Goal: Book appointment/travel/reservation

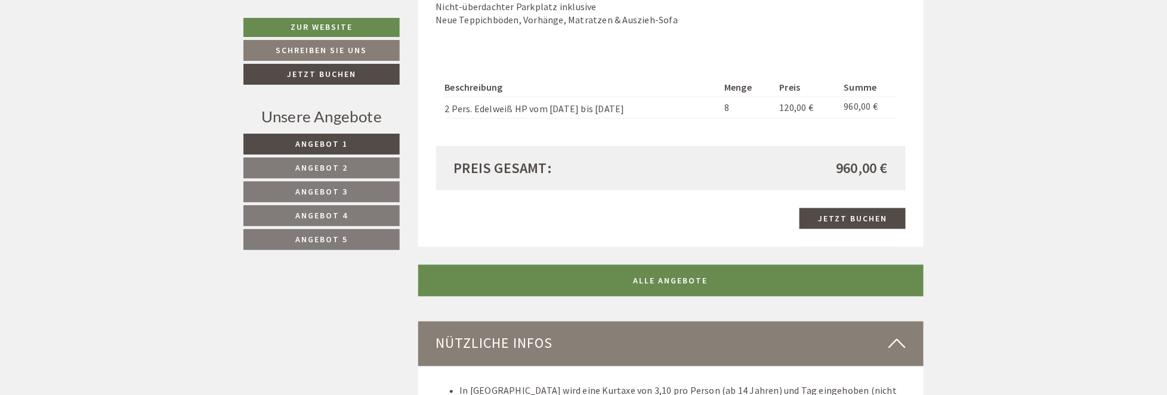
scroll to position [2865, 0]
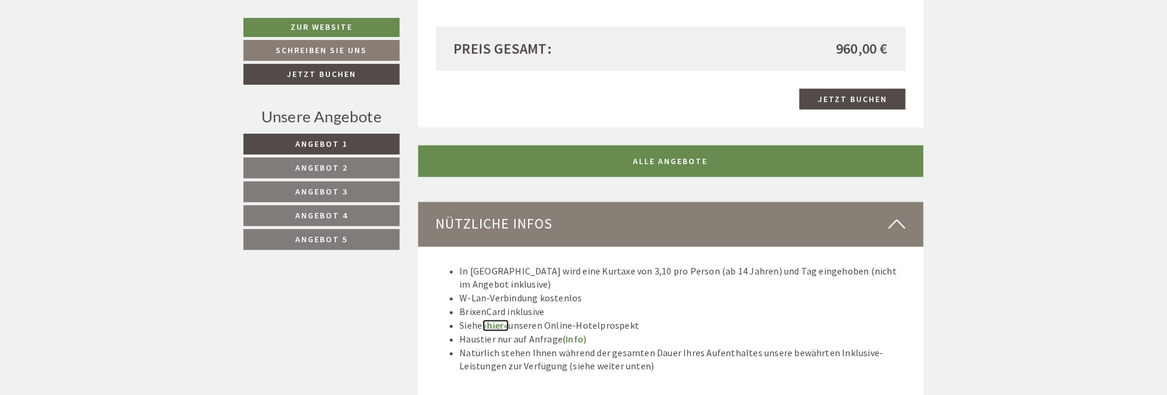
click at [497, 320] on link "»hier«" at bounding box center [496, 326] width 26 height 12
click at [497, 322] on link "»hier«" at bounding box center [496, 326] width 26 height 12
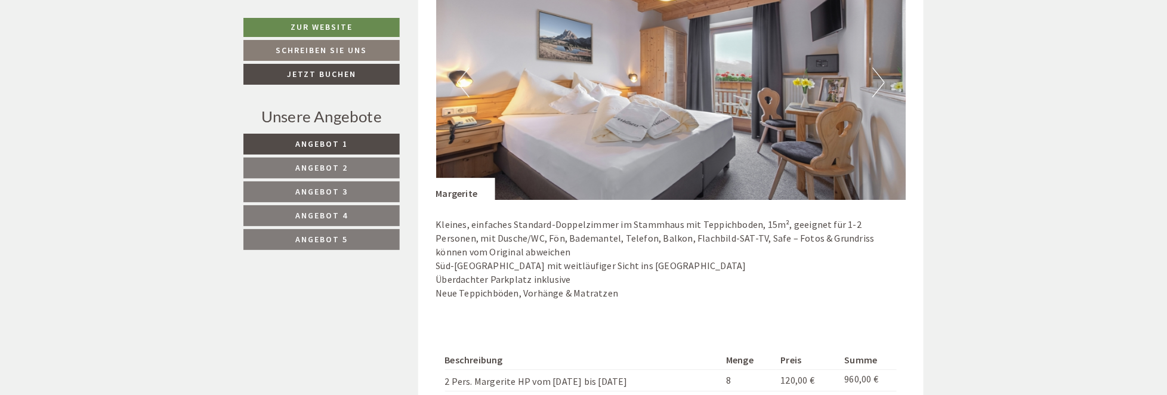
scroll to position [1731, 0]
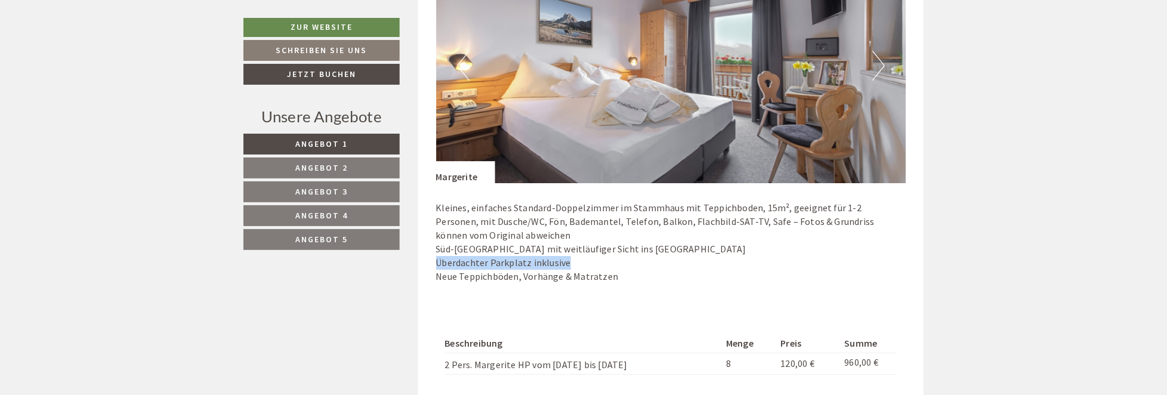
drag, startPoint x: 433, startPoint y: 260, endPoint x: 571, endPoint y: 258, distance: 138.5
click at [571, 258] on div "Angebot 2 von 5 Angebot 2 1x Margerite 2 Personen: Doppelzimmer Verpflegung: Ha…" at bounding box center [671, 133] width 506 height 741
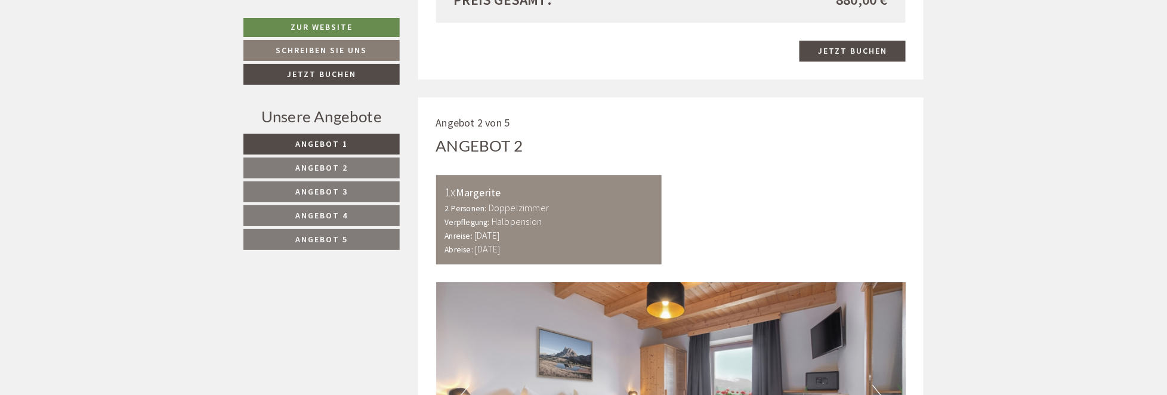
scroll to position [1459, 0]
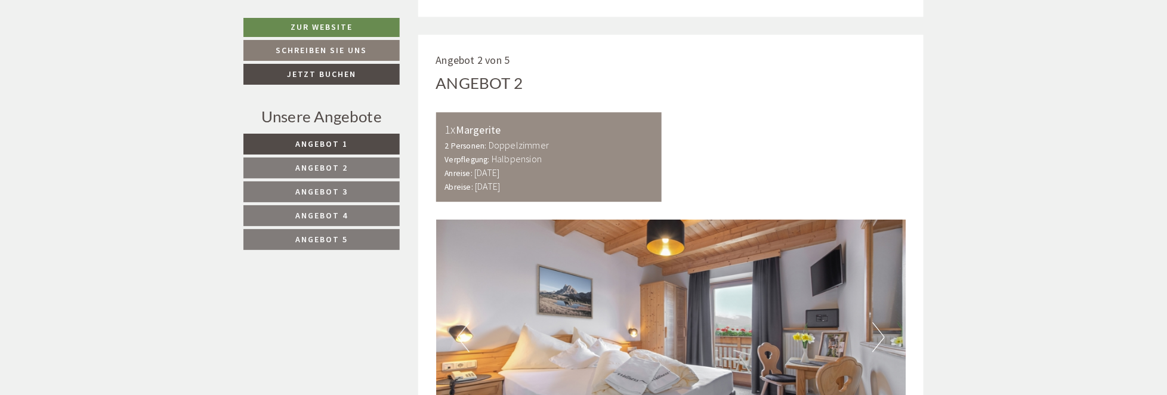
drag, startPoint x: 432, startPoint y: 55, endPoint x: 613, endPoint y: 107, distance: 188.7
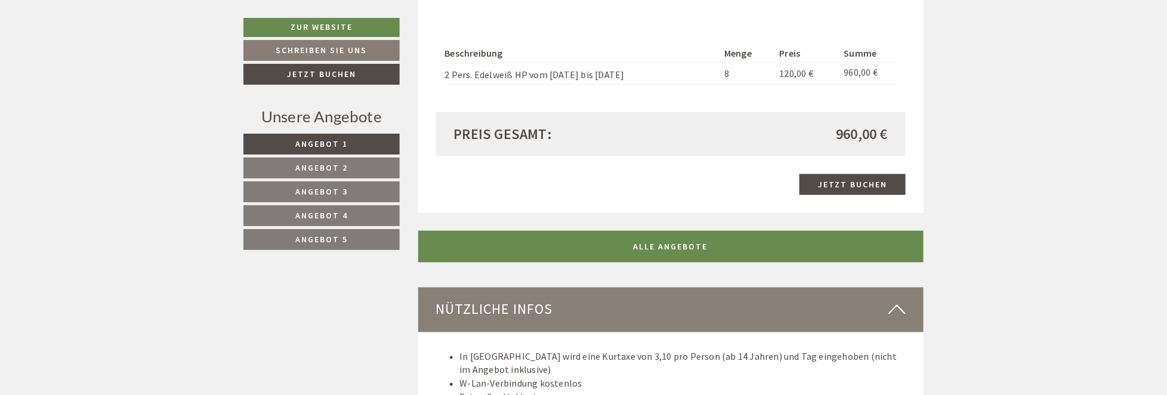
scroll to position [2832, 0]
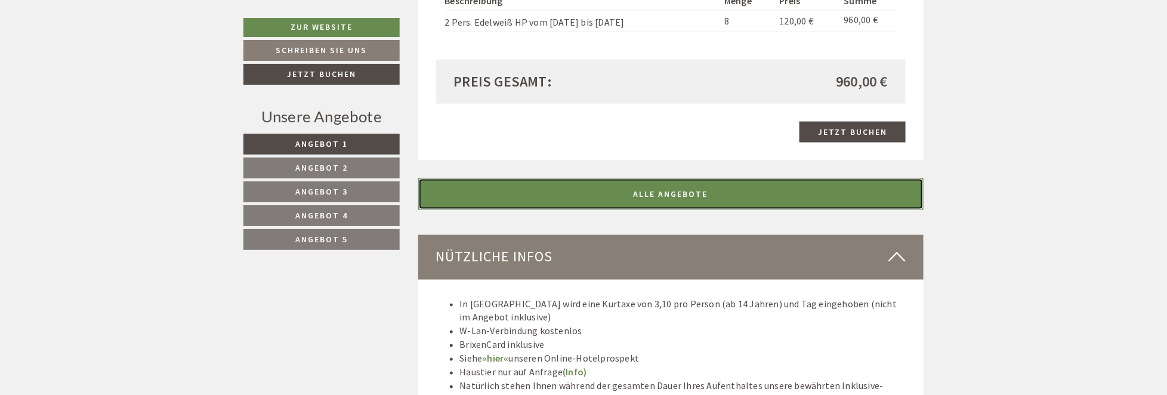
click at [667, 189] on link "ALLE ANGEBOTE" at bounding box center [671, 194] width 506 height 32
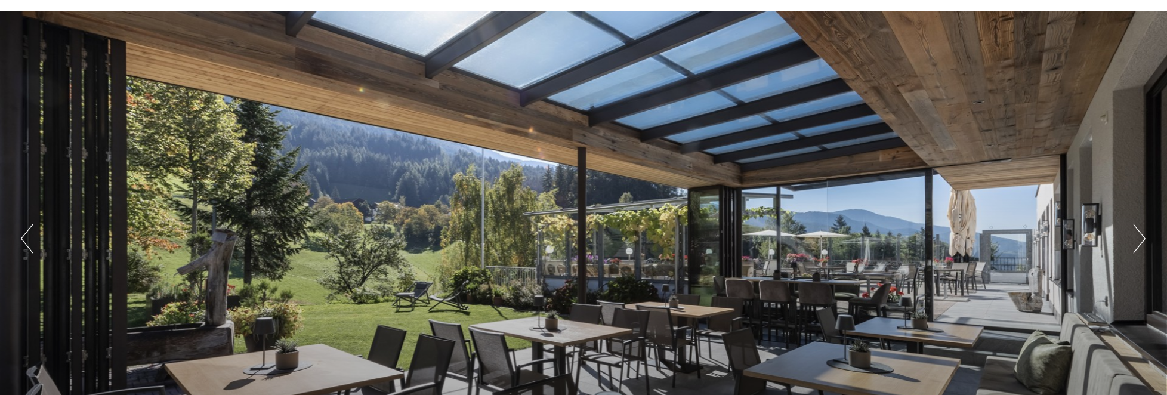
scroll to position [0, 0]
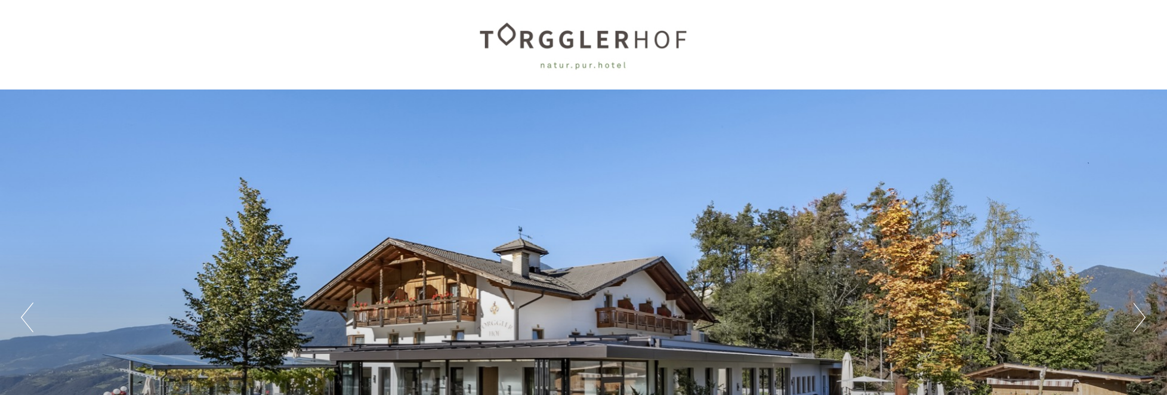
click at [27, 316] on button "Previous" at bounding box center [27, 318] width 13 height 30
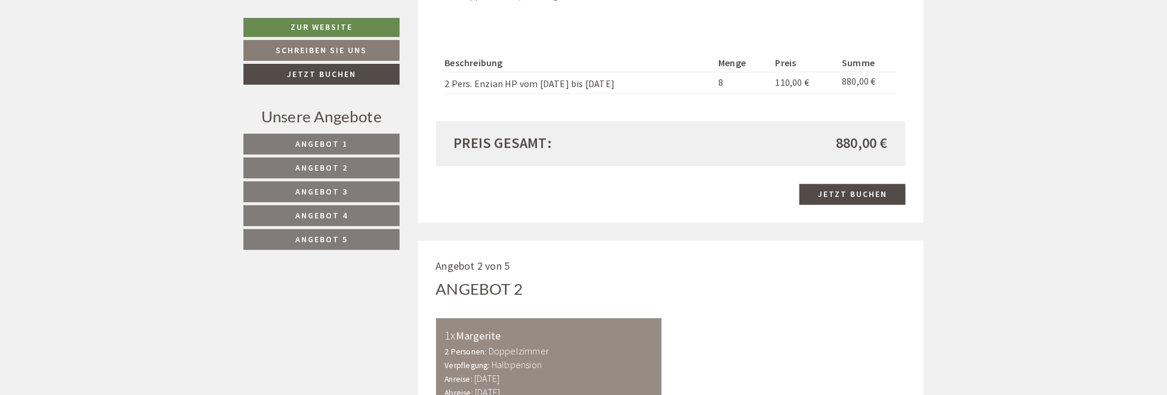
scroll to position [1373, 0]
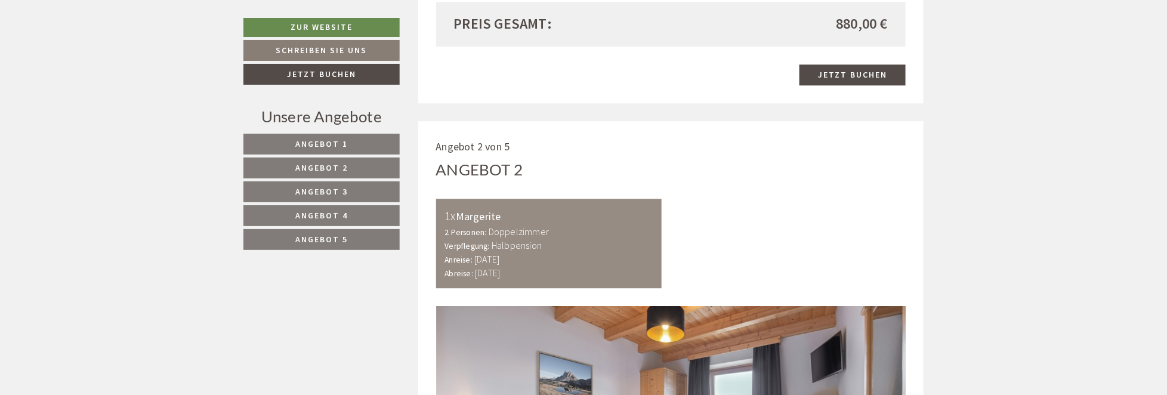
click at [653, 261] on div "Anreise: Samstag, 25. Oktober 2025 Abreise: Mittwoch, 29. Oktober 2025" at bounding box center [549, 265] width 208 height 27
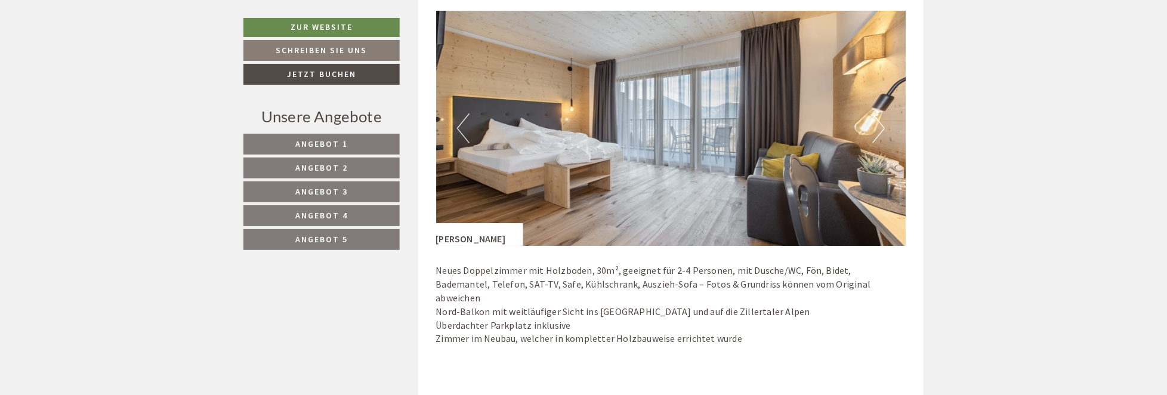
scroll to position [3939, 0]
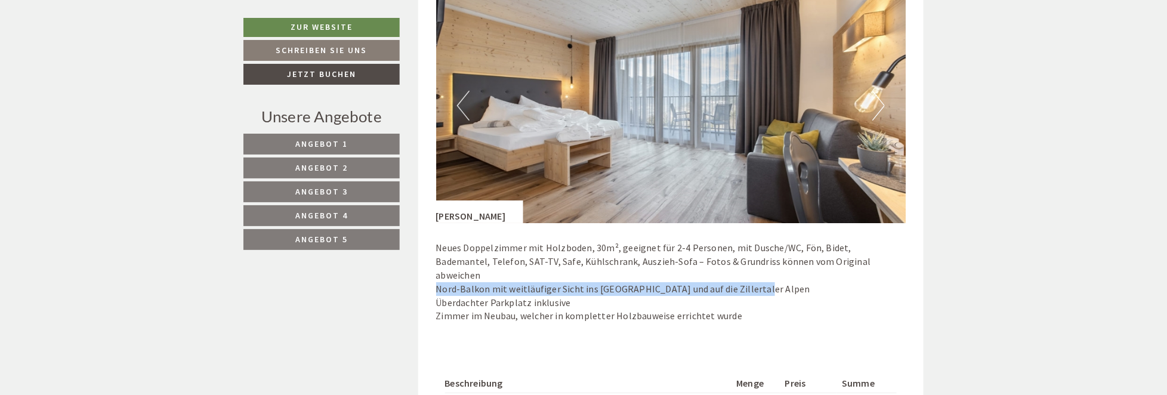
drag, startPoint x: 437, startPoint y: 270, endPoint x: 756, endPoint y: 274, distance: 318.7
click at [756, 274] on p "Neues Doppelzimmer mit Holzboden, 30m², geeignet für 2-4 Personen, mit Dusche/W…" at bounding box center [671, 282] width 470 height 82
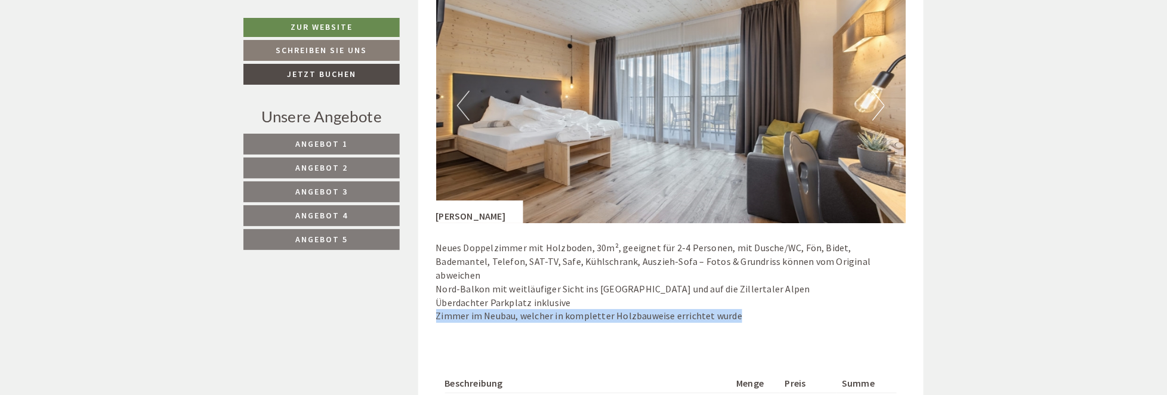
drag, startPoint x: 436, startPoint y: 300, endPoint x: 757, endPoint y: 301, distance: 321.7
click at [757, 301] on p "Neues Doppelzimmer mit Holzboden, 30m², geeignet für 2-4 Personen, mit Dusche/W…" at bounding box center [671, 282] width 470 height 82
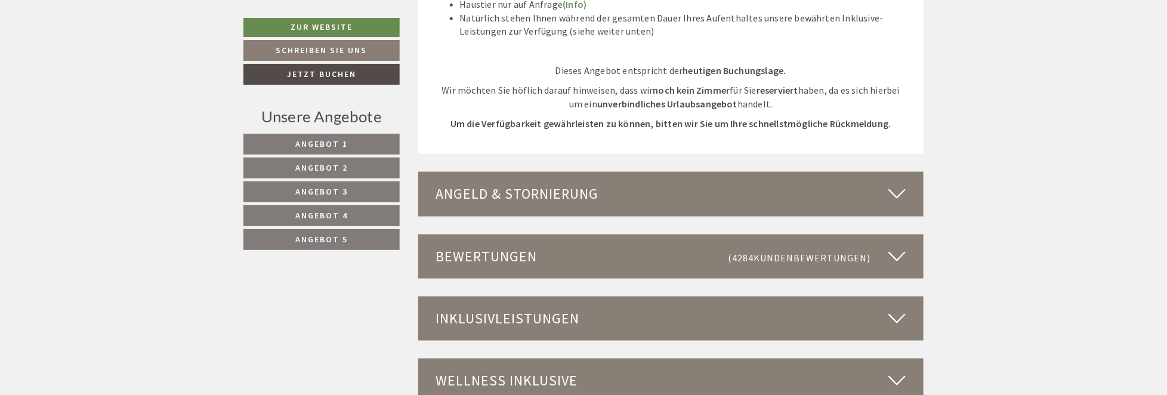
scroll to position [4715, 0]
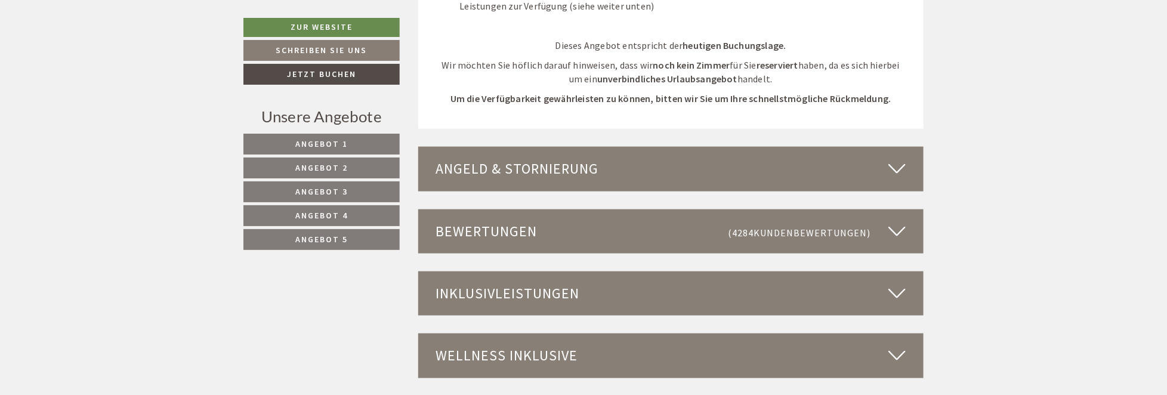
click at [899, 159] on icon at bounding box center [897, 169] width 17 height 20
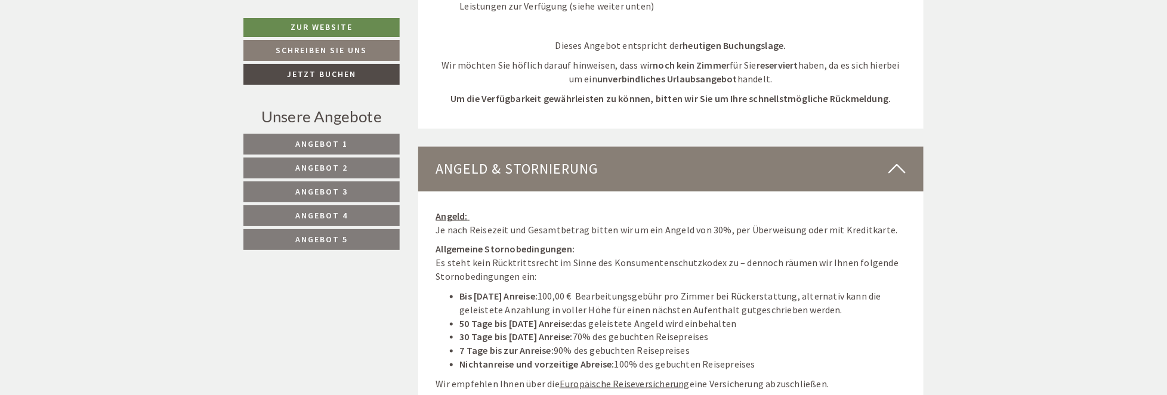
click at [887, 147] on div "Angeld & Stornierung" at bounding box center [671, 169] width 506 height 44
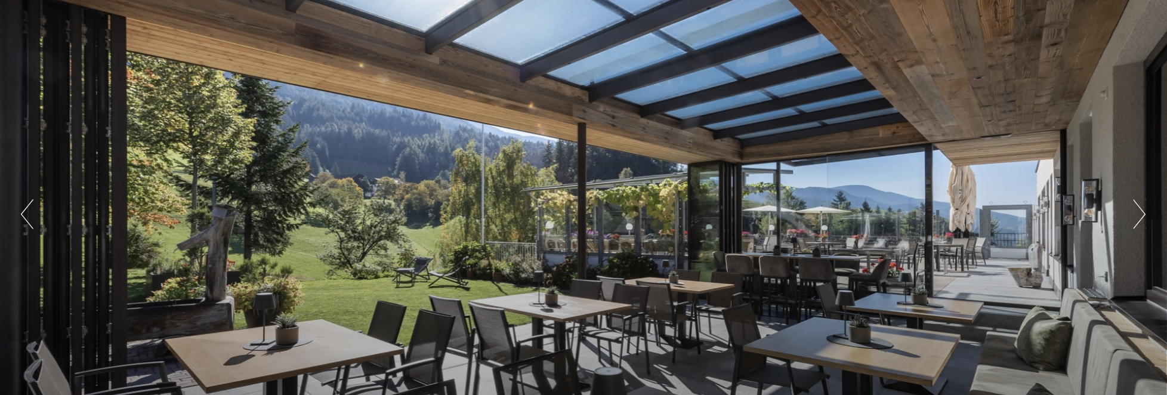
scroll to position [119, 0]
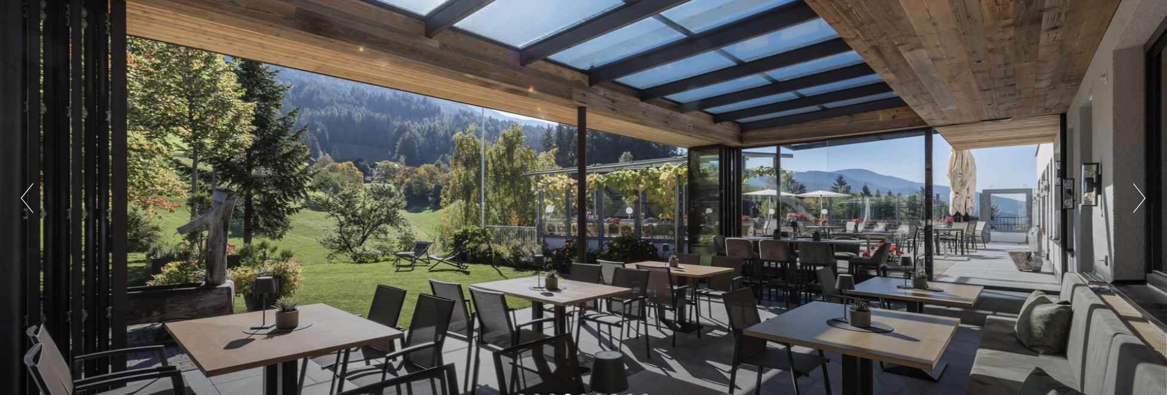
click at [1133, 198] on div "Previous Next 1 2 3 4 5 6 7 8 9" at bounding box center [583, 198] width 1167 height 456
click at [1140, 198] on button "Next" at bounding box center [1140, 198] width 13 height 30
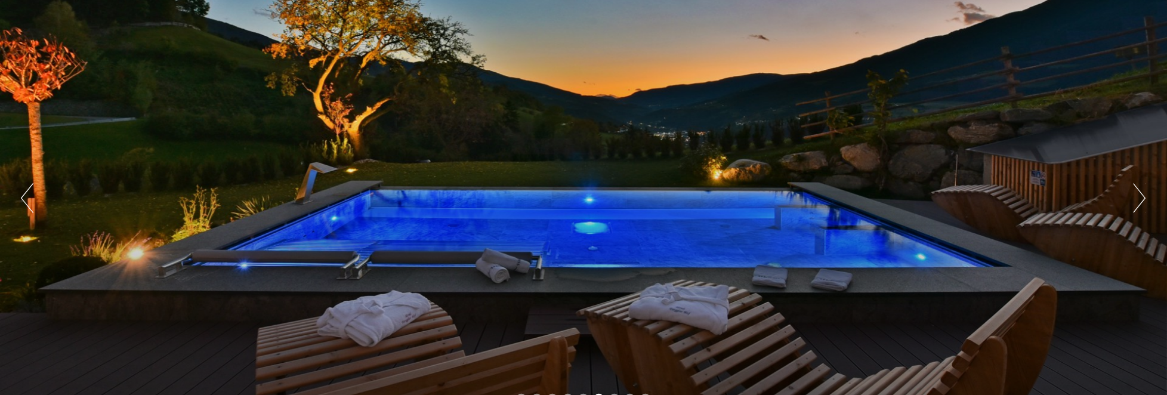
click at [1144, 198] on button "Next" at bounding box center [1140, 198] width 13 height 30
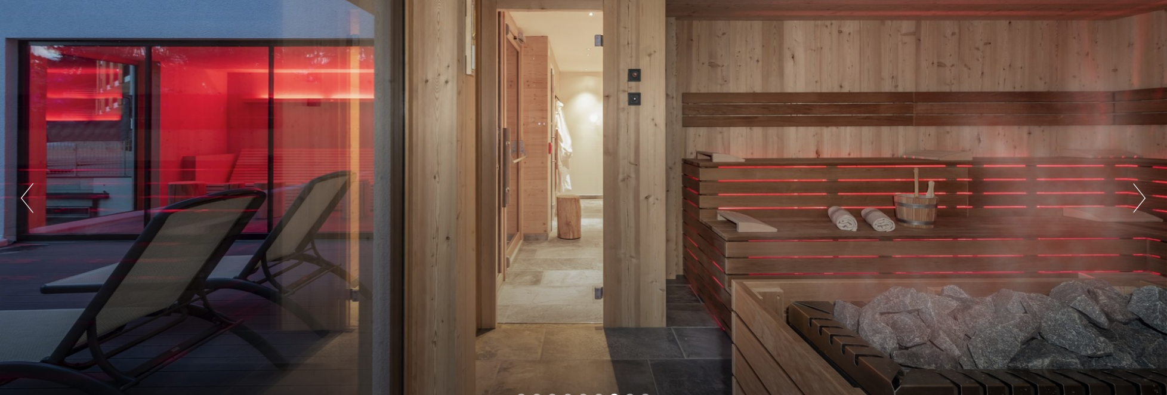
click at [1144, 198] on button "Next" at bounding box center [1140, 198] width 13 height 30
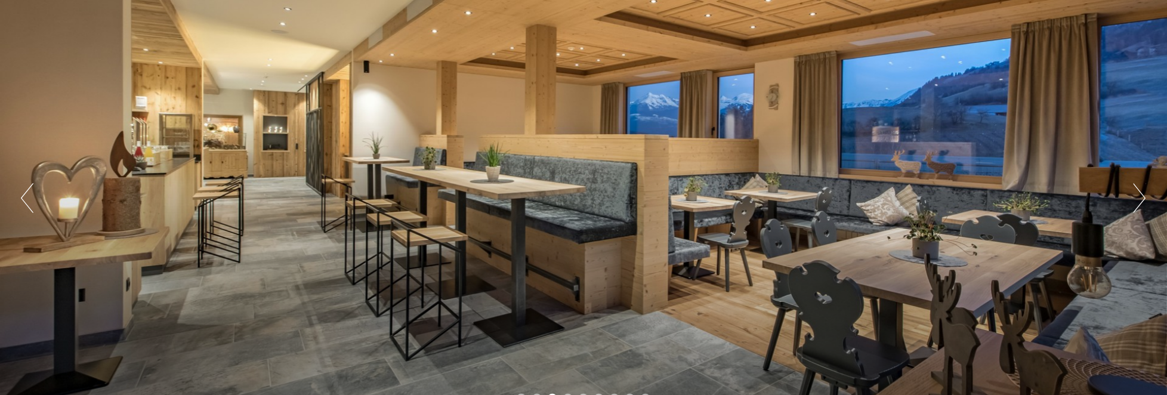
click at [1141, 199] on button "Next" at bounding box center [1140, 198] width 13 height 30
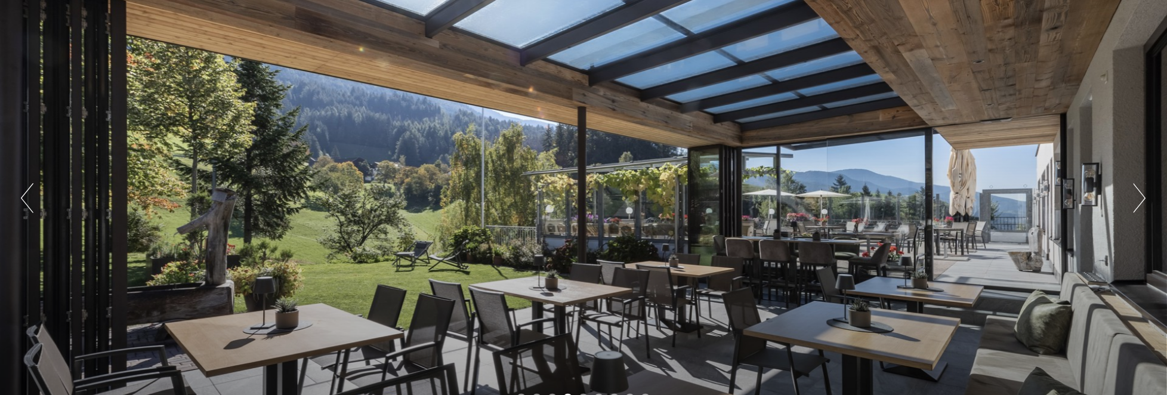
click at [1141, 199] on button "Next" at bounding box center [1140, 198] width 13 height 30
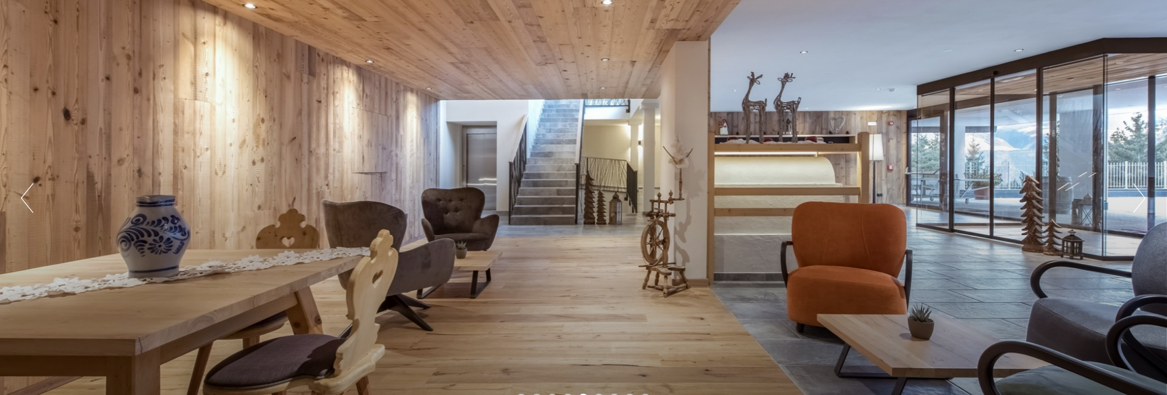
click at [1141, 199] on button "Next" at bounding box center [1140, 198] width 13 height 30
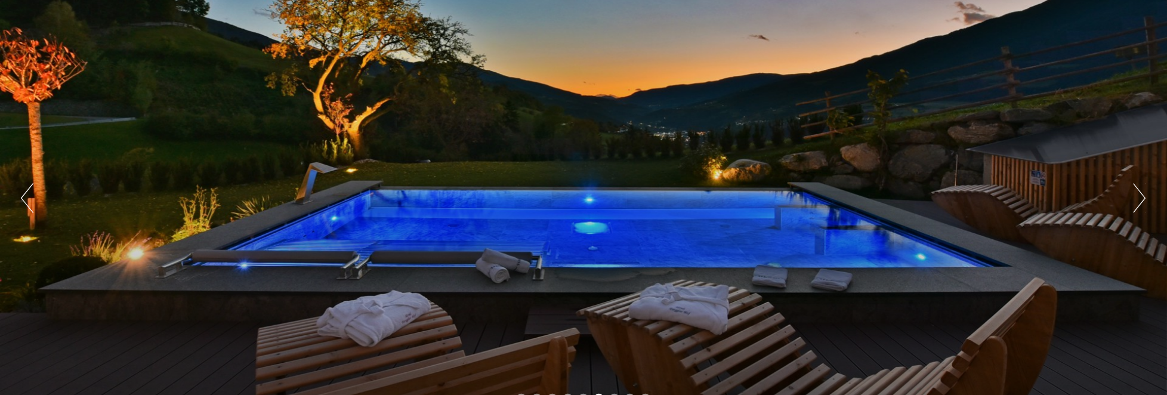
click at [1141, 199] on button "Next" at bounding box center [1140, 198] width 13 height 30
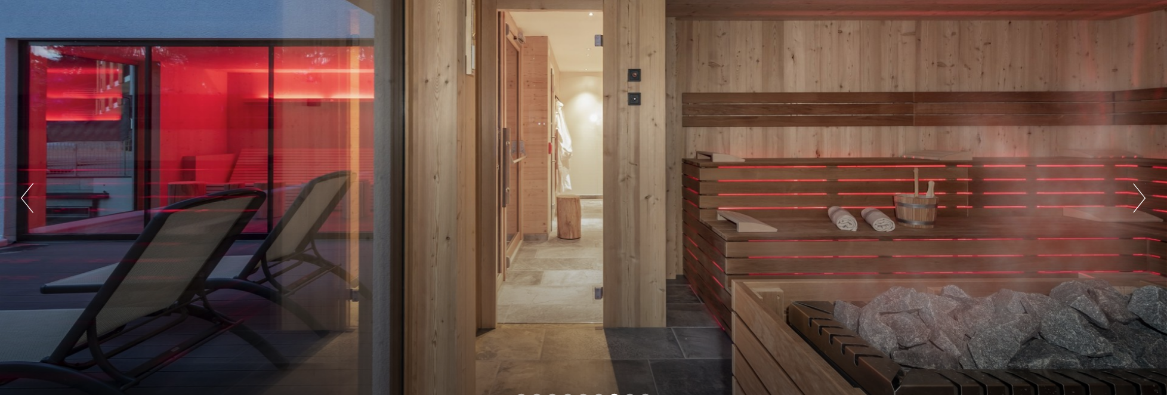
click at [1141, 199] on button "Next" at bounding box center [1140, 198] width 13 height 30
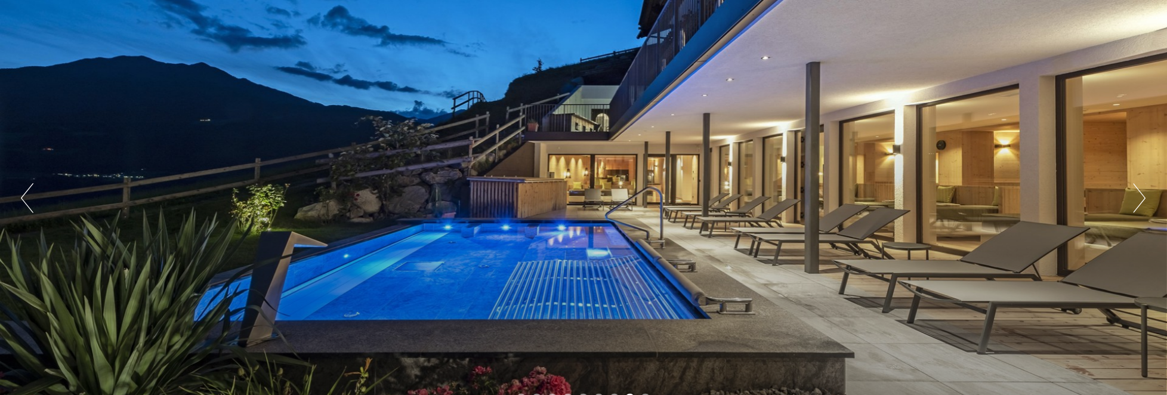
click at [1145, 199] on button "Next" at bounding box center [1140, 198] width 13 height 30
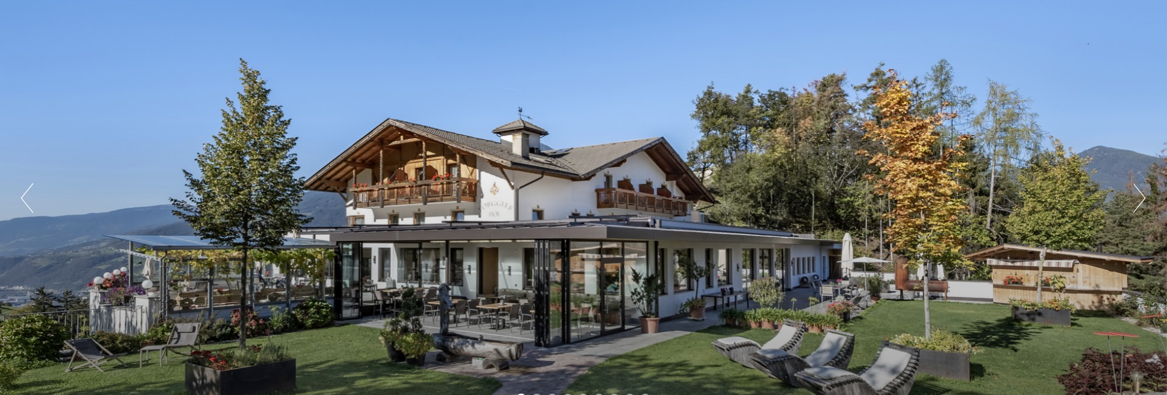
click at [1140, 194] on button "Next" at bounding box center [1140, 198] width 13 height 30
click at [1144, 198] on button "Next" at bounding box center [1140, 198] width 13 height 30
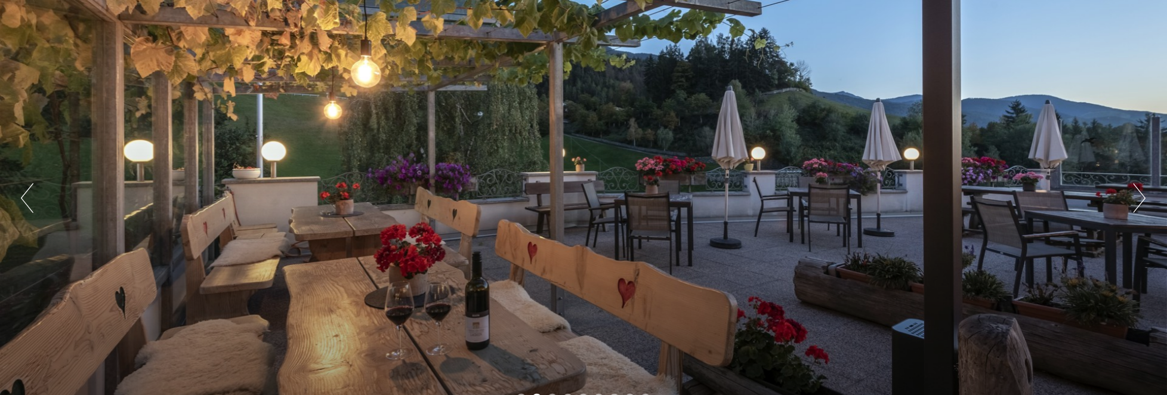
click at [1144, 198] on button "Next" at bounding box center [1140, 198] width 13 height 30
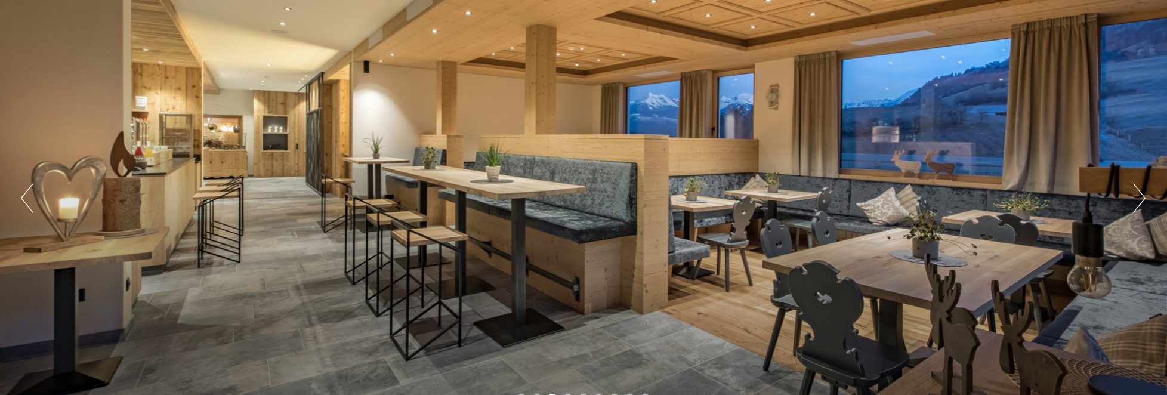
click at [1144, 198] on button "Next" at bounding box center [1140, 198] width 13 height 30
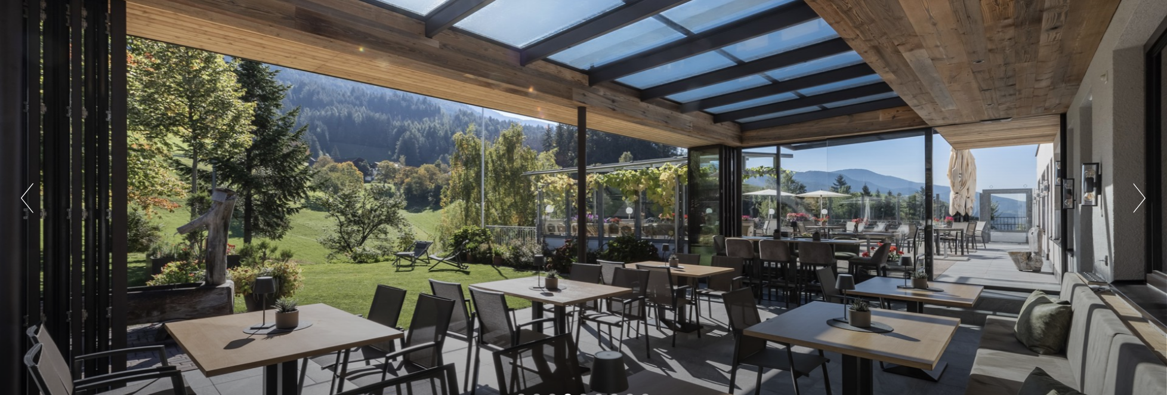
click at [1144, 198] on button "Next" at bounding box center [1140, 198] width 13 height 30
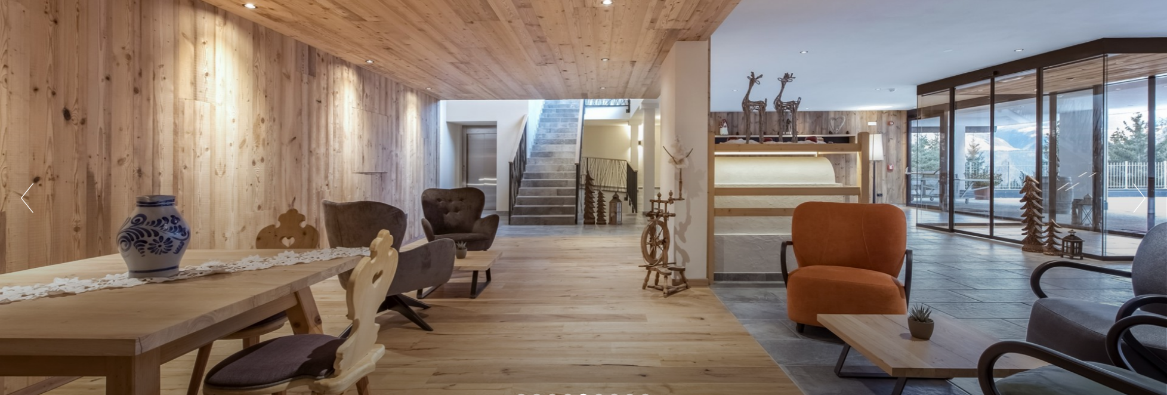
click at [1144, 198] on button "Next" at bounding box center [1140, 198] width 13 height 30
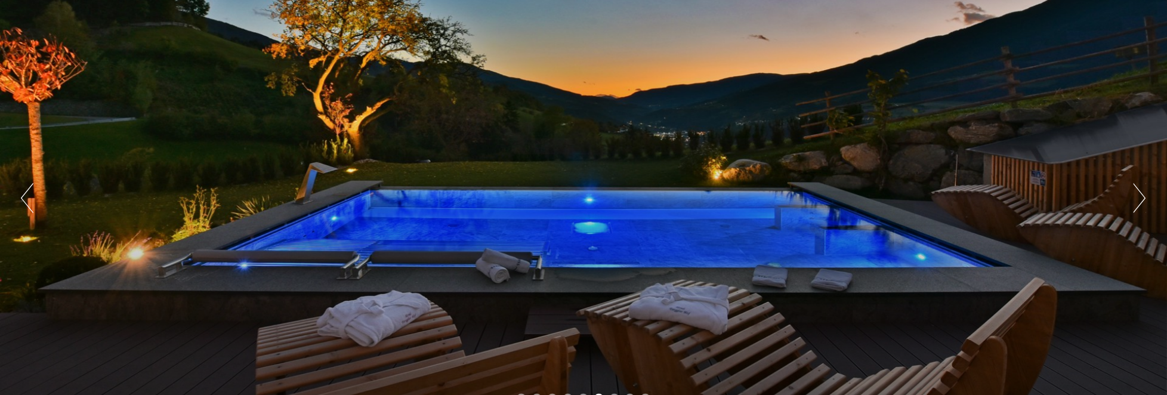
click at [1144, 198] on button "Next" at bounding box center [1140, 198] width 13 height 30
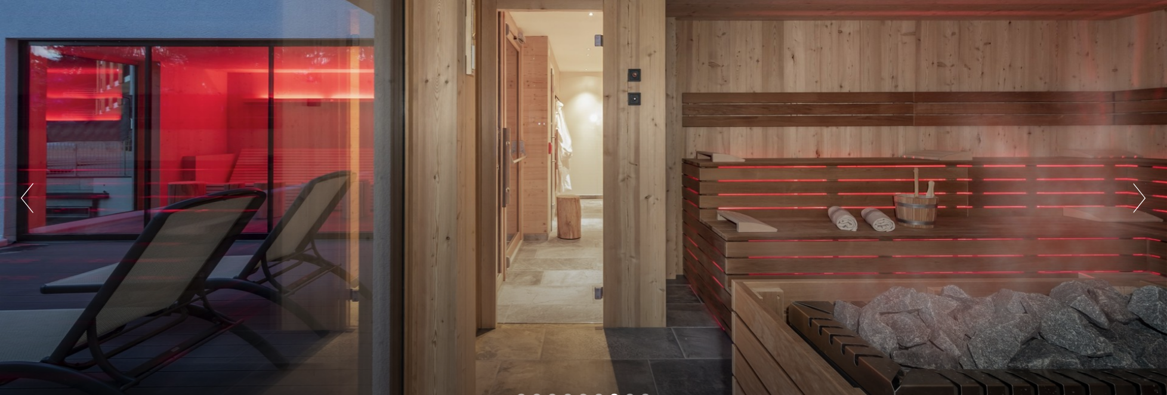
click at [1144, 198] on button "Next" at bounding box center [1140, 198] width 13 height 30
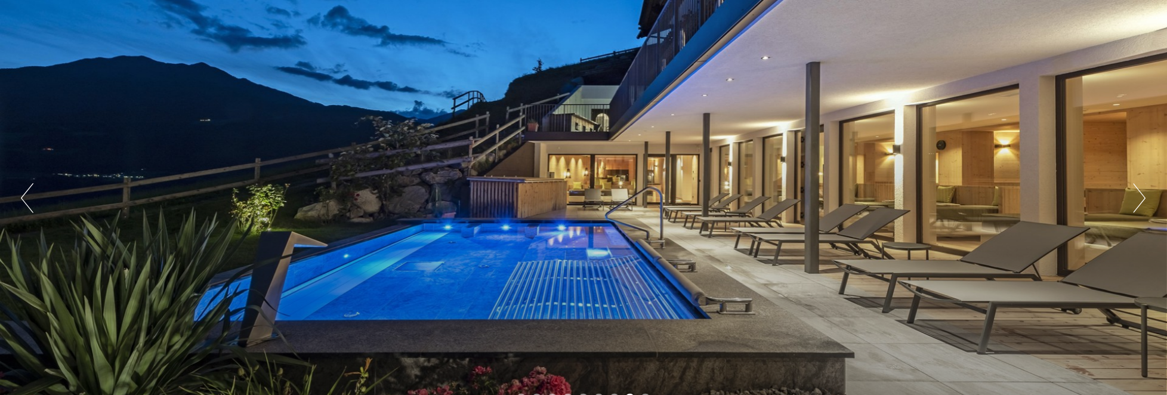
click at [1144, 198] on button "Next" at bounding box center [1140, 198] width 13 height 30
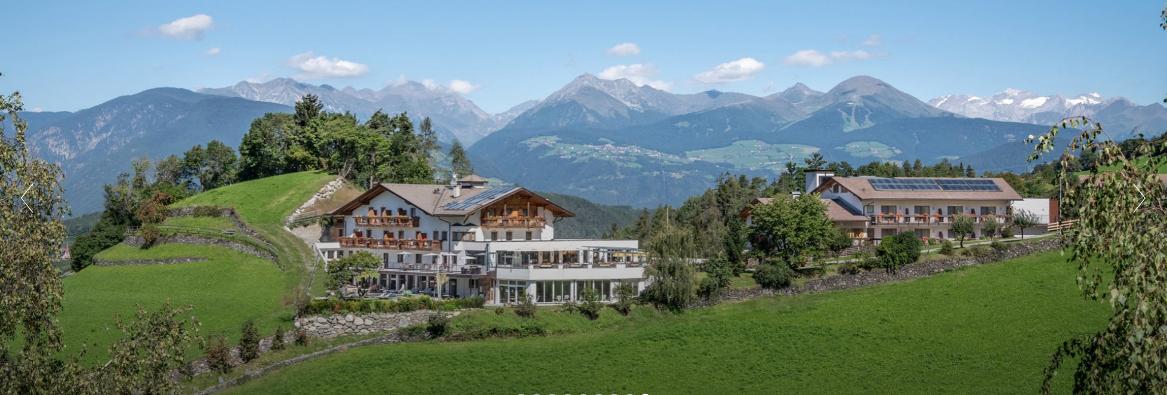
click at [1144, 198] on button "Next" at bounding box center [1140, 198] width 13 height 30
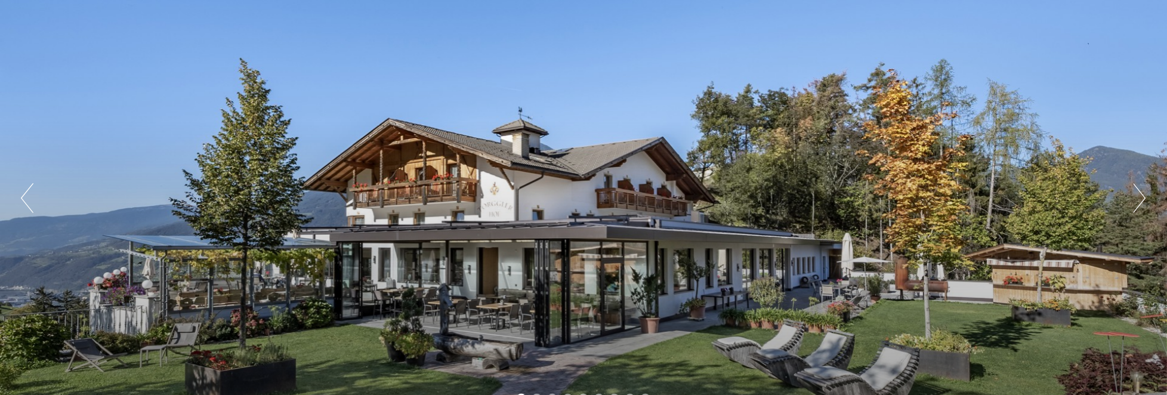
click at [1144, 198] on button "Next" at bounding box center [1140, 198] width 13 height 30
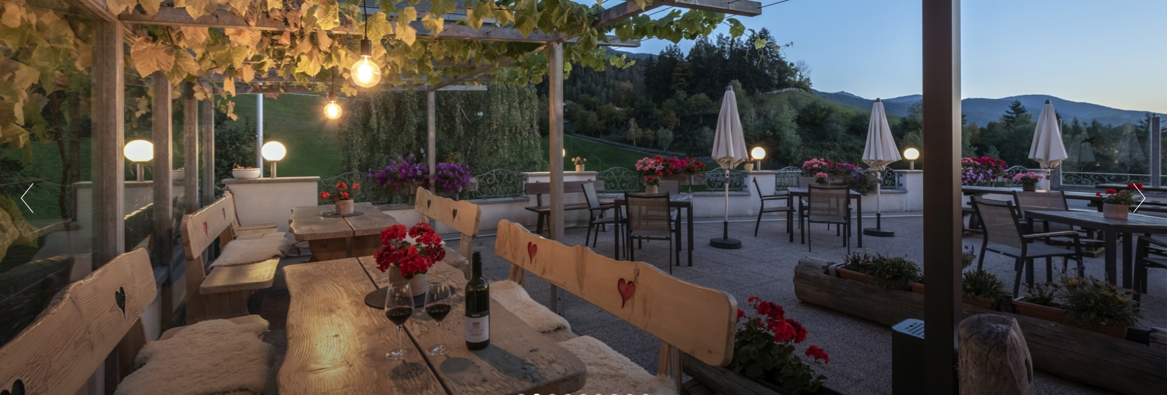
click at [1144, 198] on button "Next" at bounding box center [1140, 198] width 13 height 30
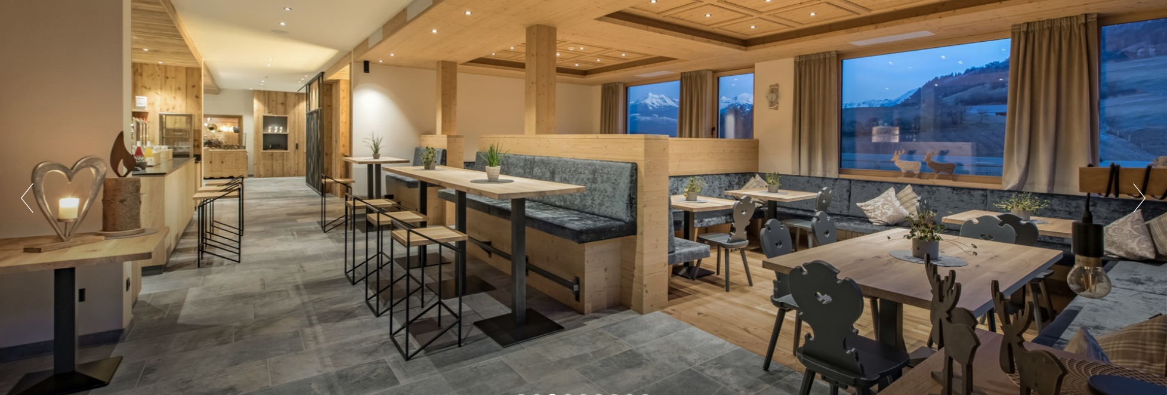
click at [1144, 198] on button "Next" at bounding box center [1140, 198] width 13 height 30
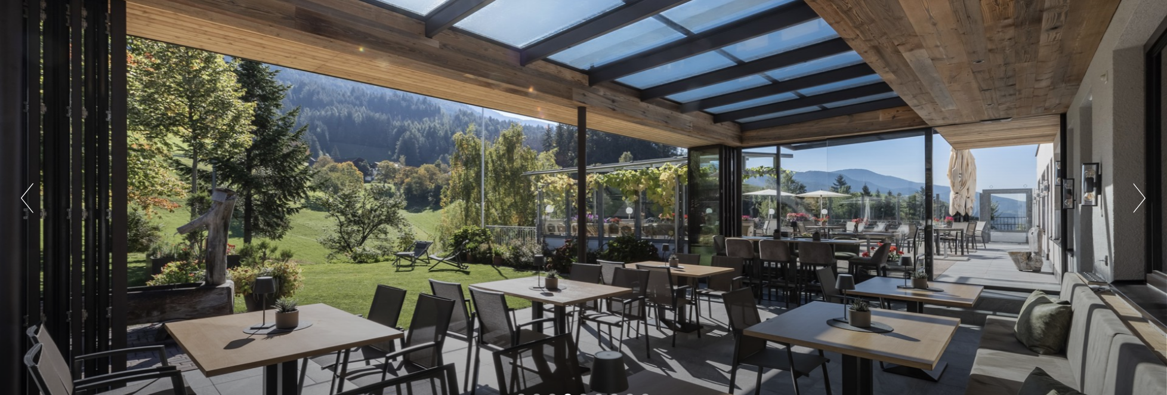
click at [1144, 198] on button "Next" at bounding box center [1140, 198] width 13 height 30
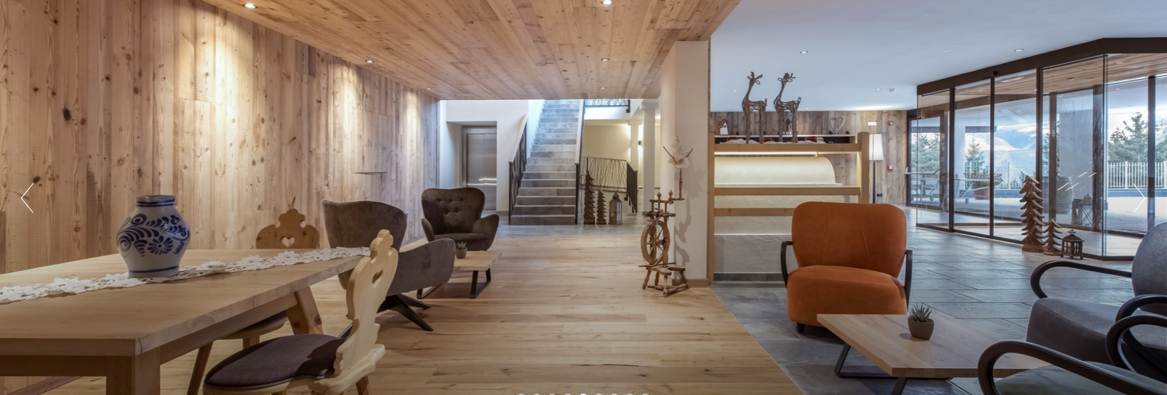
click at [1144, 198] on button "Next" at bounding box center [1140, 198] width 13 height 30
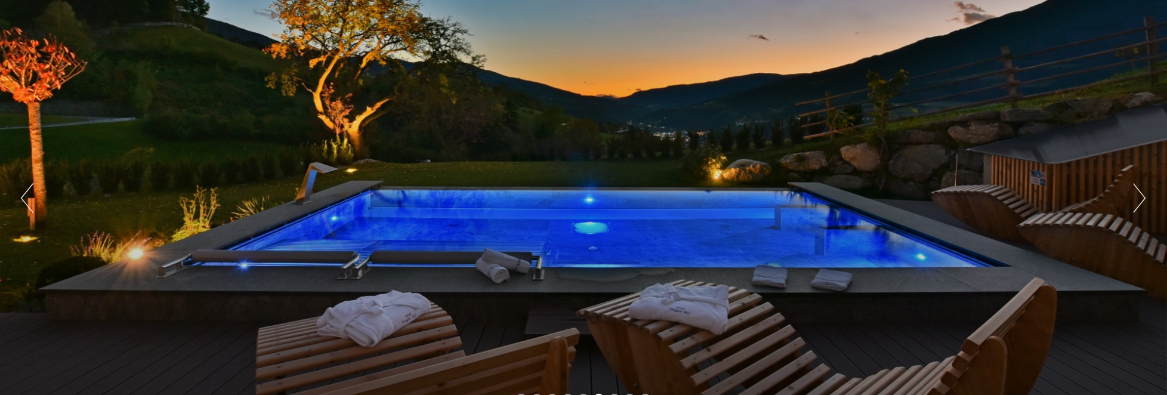
click at [1144, 198] on button "Next" at bounding box center [1140, 198] width 13 height 30
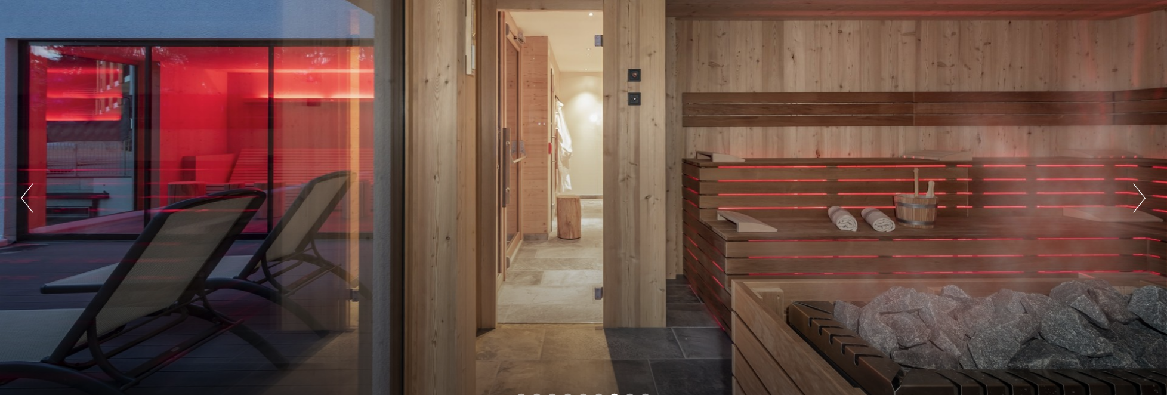
click at [1144, 198] on button "Next" at bounding box center [1140, 198] width 13 height 30
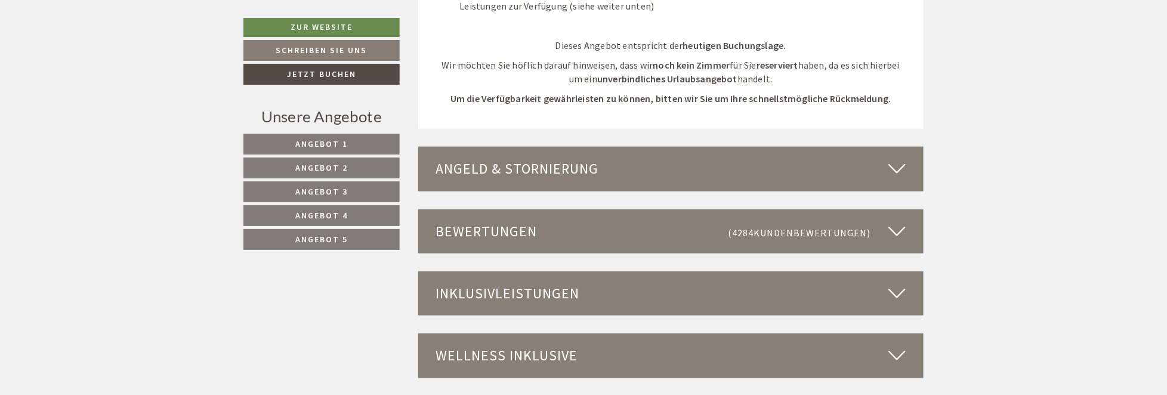
scroll to position [4834, 0]
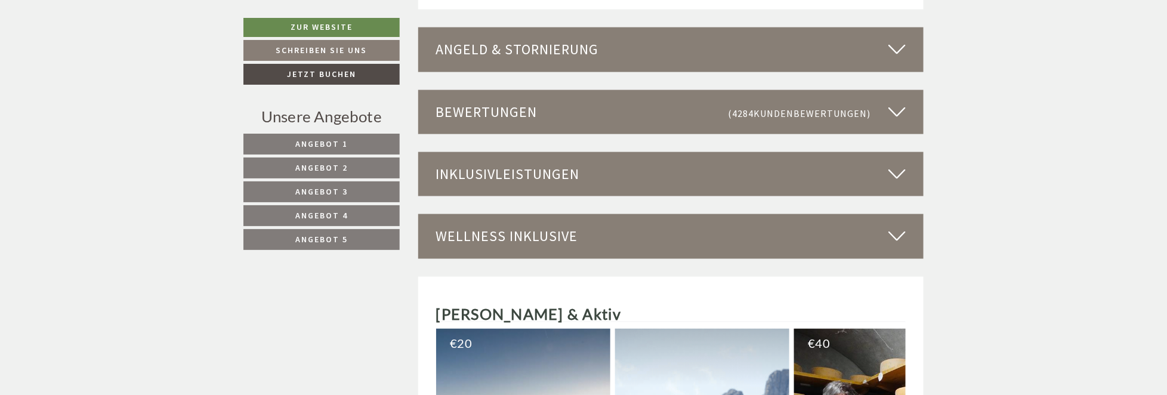
click at [896, 39] on icon at bounding box center [897, 49] width 17 height 20
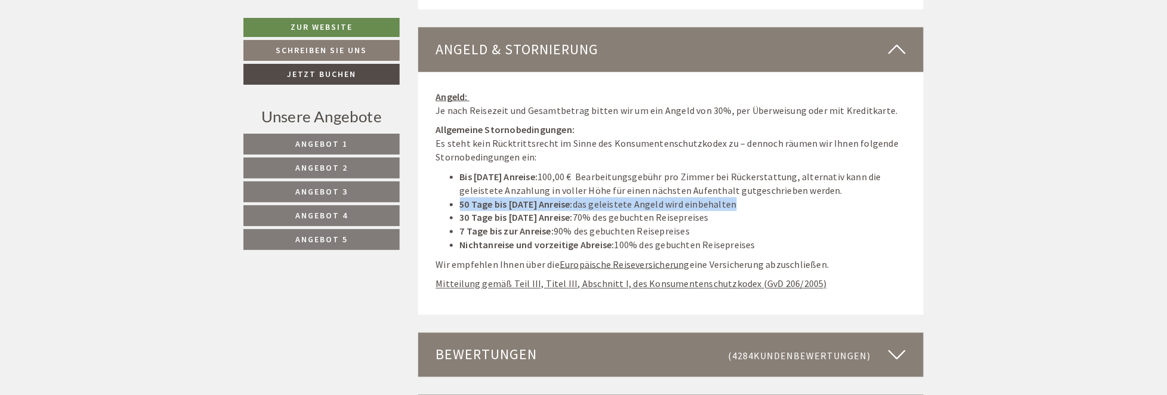
drag, startPoint x: 459, startPoint y: 183, endPoint x: 745, endPoint y: 192, distance: 286.6
click at [745, 192] on ul "Bis 50 Tage vor Anreise: 100,00 € Bearbeitungsgebühr pro Zimmer bei Rückerstatt…" at bounding box center [671, 211] width 470 height 82
drag, startPoint x: 461, startPoint y: 211, endPoint x: 710, endPoint y: 218, distance: 249.0
click at [710, 224] on li "7 Tage bis zur Anreise: 90% des gebuchten Reisepreises" at bounding box center [683, 231] width 446 height 14
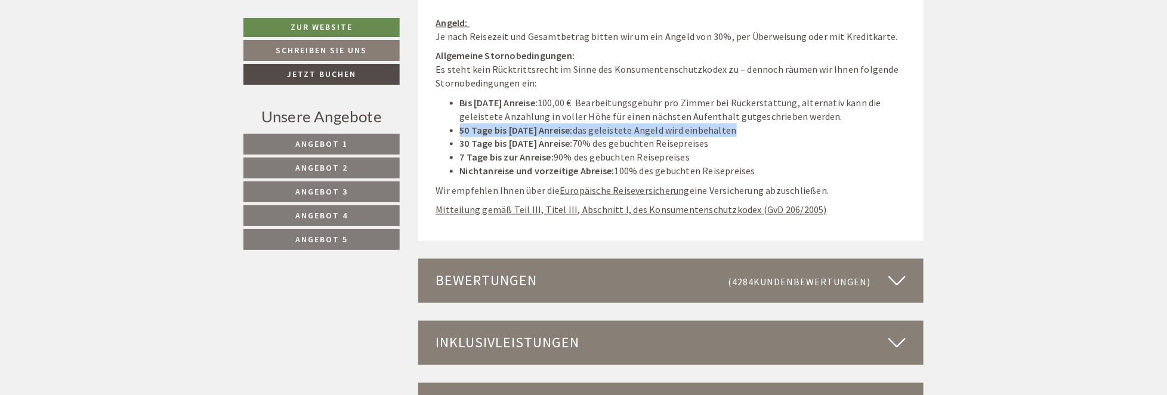
scroll to position [4954, 0]
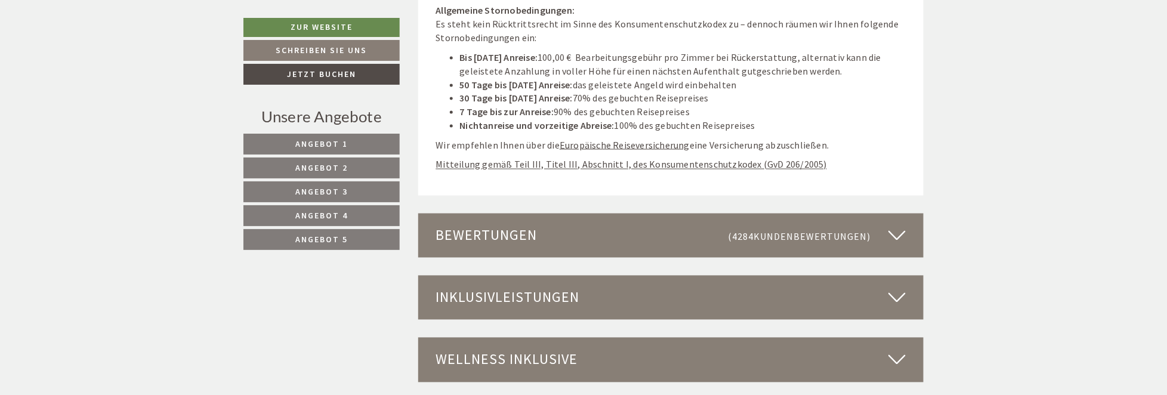
click at [896, 226] on icon at bounding box center [897, 236] width 17 height 20
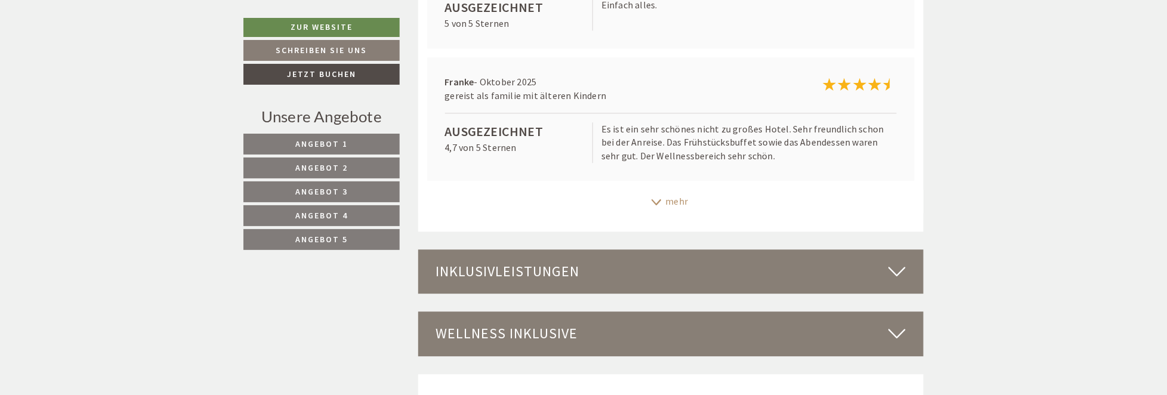
scroll to position [5431, 0]
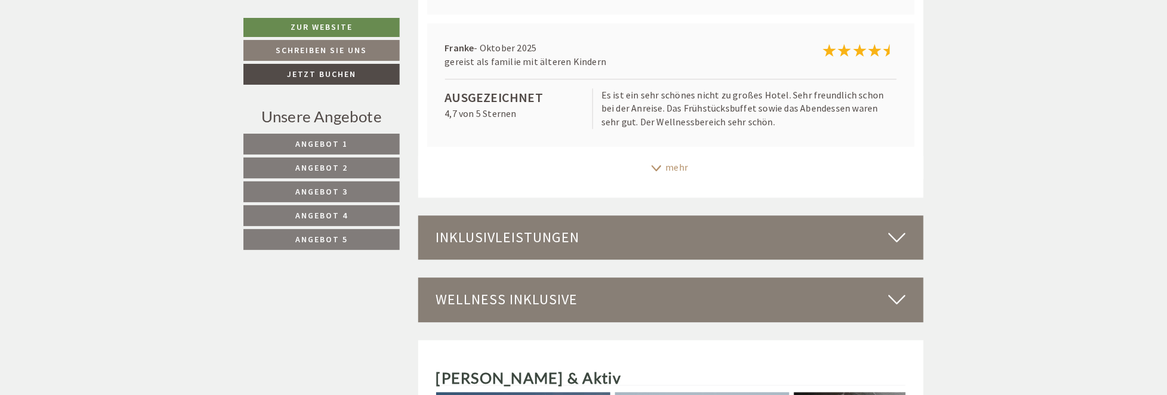
click at [899, 227] on icon at bounding box center [897, 237] width 17 height 20
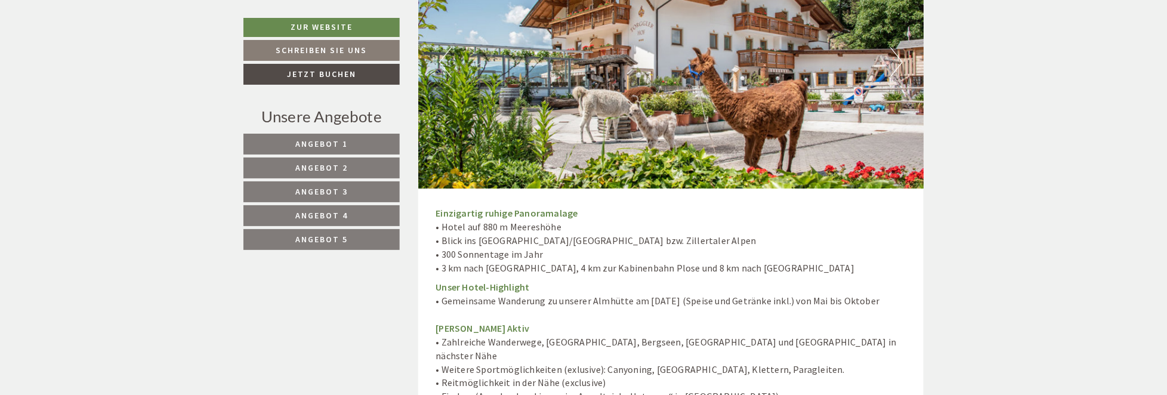
scroll to position [5789, 0]
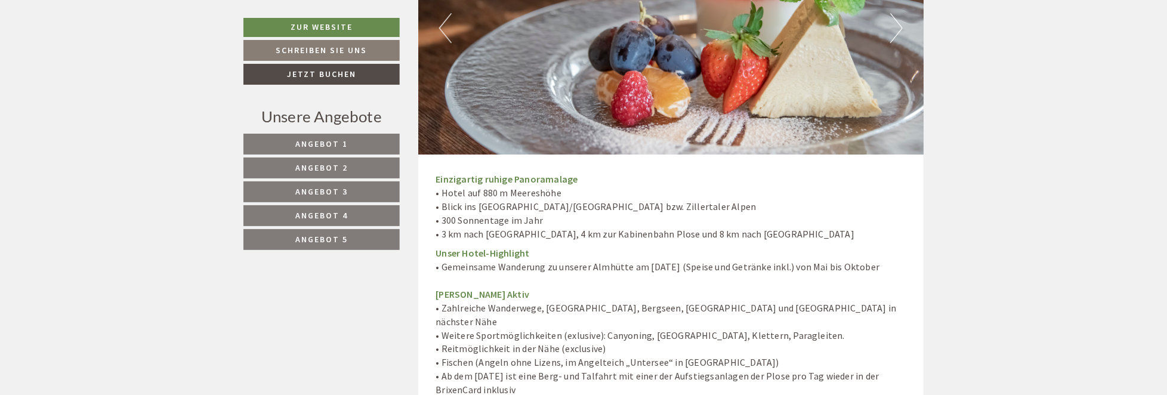
drag, startPoint x: 878, startPoint y: 248, endPoint x: 405, endPoint y: 254, distance: 472.7
drag, startPoint x: 454, startPoint y: 343, endPoint x: 886, endPoint y: 352, distance: 432.2
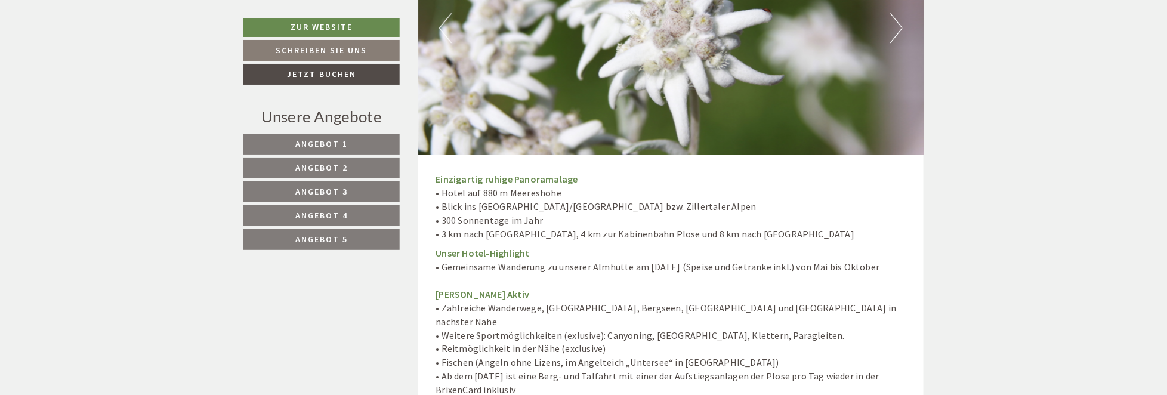
drag, startPoint x: 442, startPoint y: 344, endPoint x: 523, endPoint y: 352, distance: 82.1
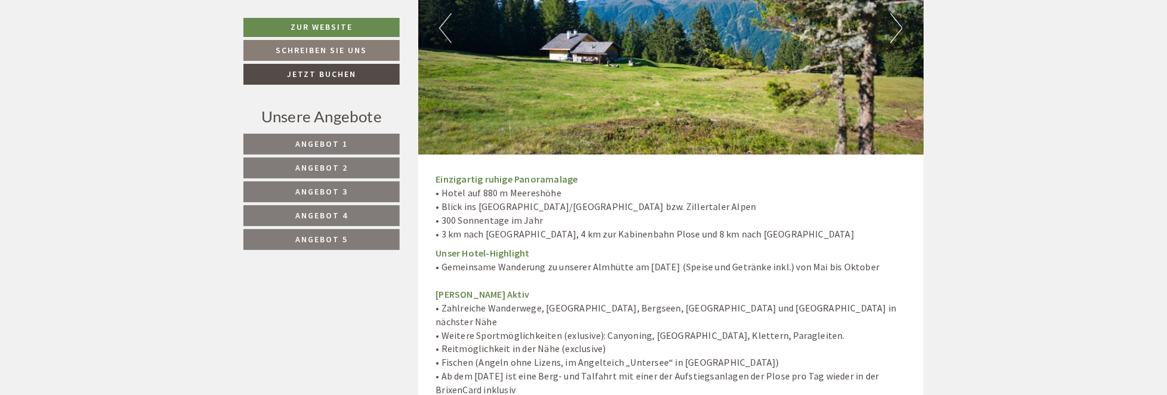
copy p "Ab dem [DATE] ist eine Berg- und Talfahrt mit einer der Aufstiegsanlagen der Pl…"
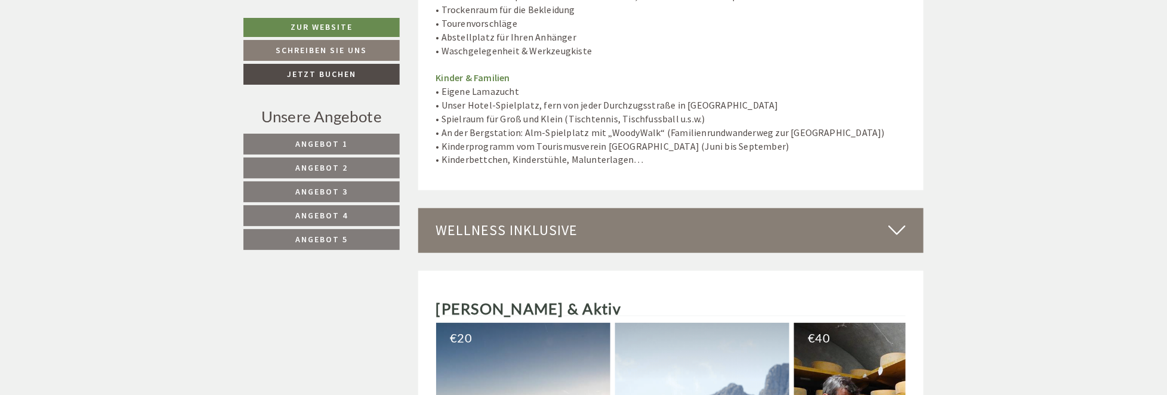
scroll to position [6446, 0]
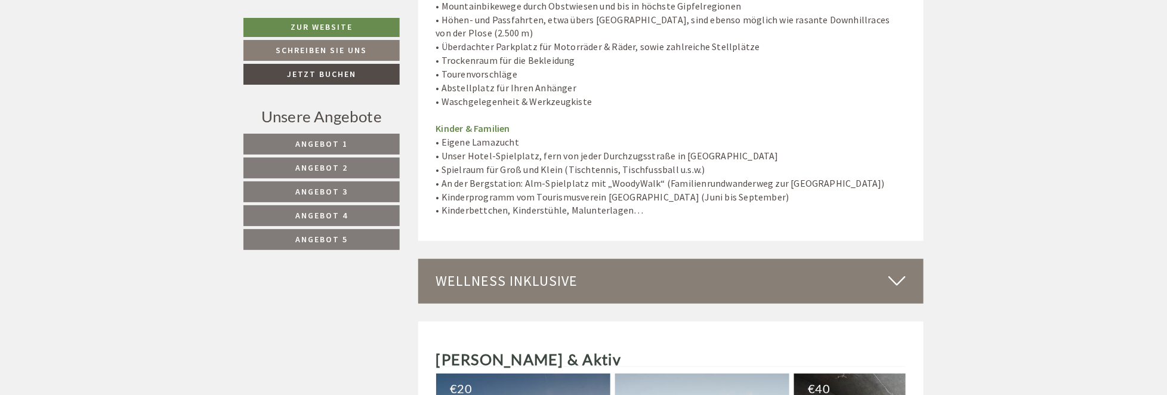
click at [894, 271] on icon at bounding box center [897, 281] width 17 height 20
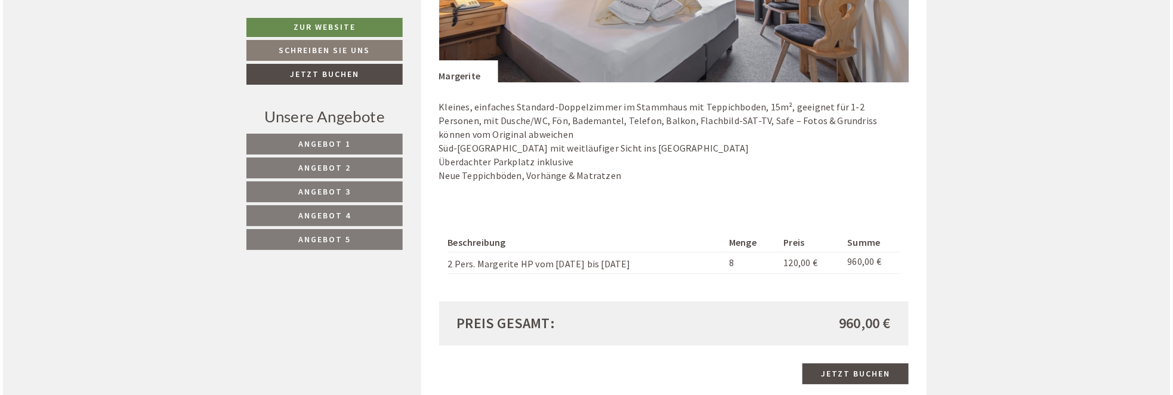
scroll to position [1951, 0]
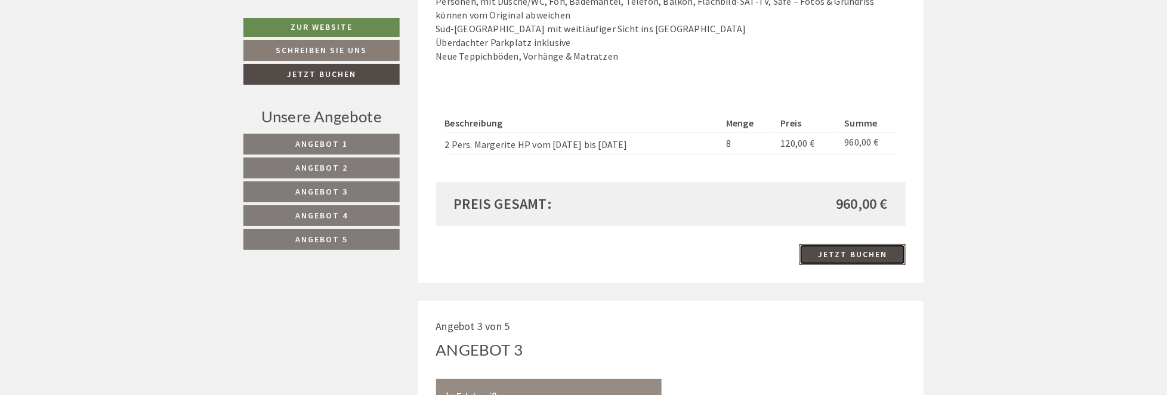
click at [867, 255] on link "Jetzt buchen" at bounding box center [853, 254] width 106 height 21
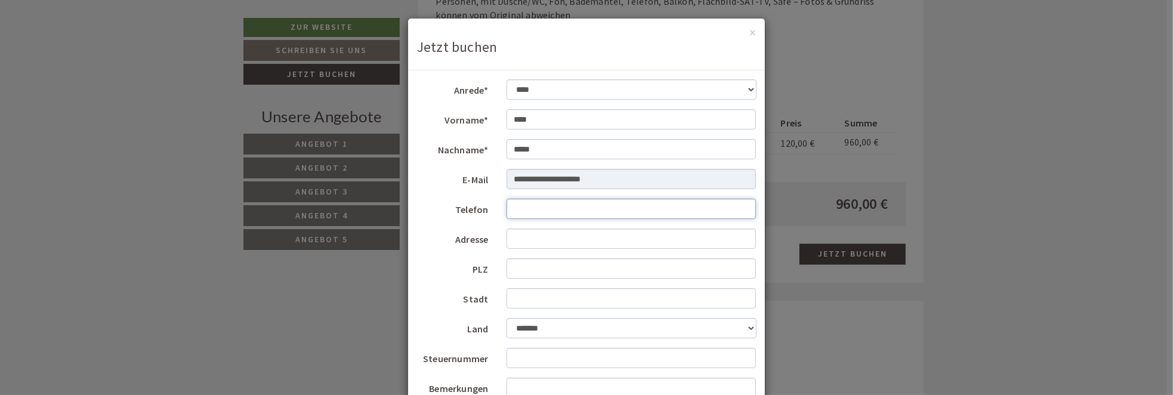
click at [531, 212] on input "Telefon" at bounding box center [632, 209] width 250 height 20
type input "**********"
type input "****"
type input "********"
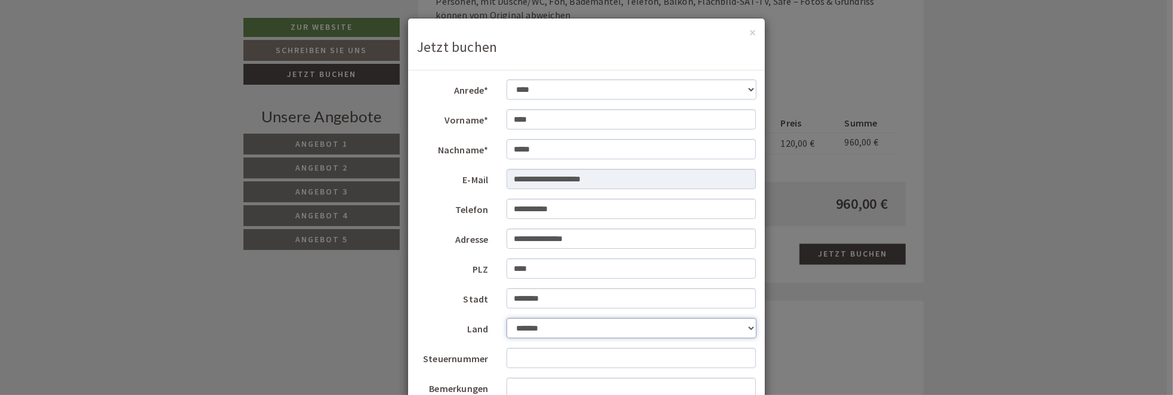
select select "*"
drag, startPoint x: 514, startPoint y: 208, endPoint x: 473, endPoint y: 208, distance: 40.6
click at [473, 208] on div "**********" at bounding box center [586, 209] width 357 height 21
click at [536, 364] on textarea "Bemerkungen" at bounding box center [632, 378] width 250 height 60
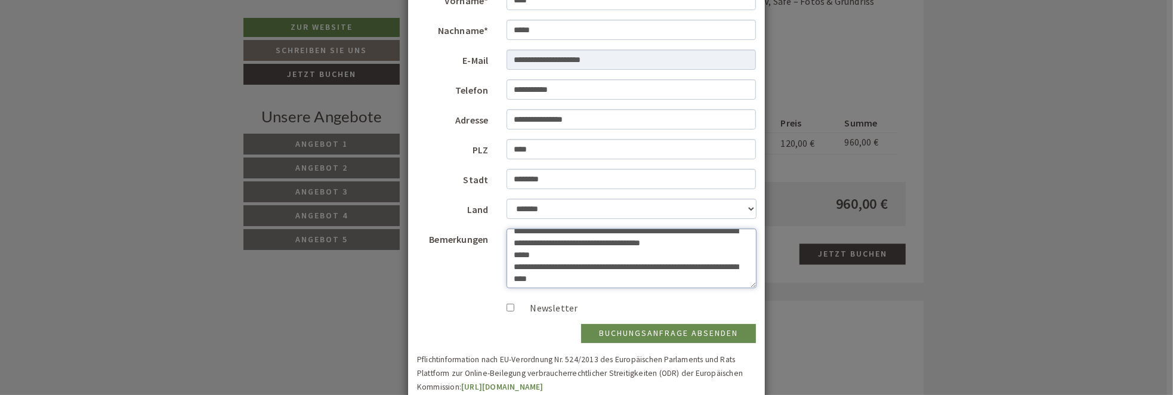
scroll to position [0, 0]
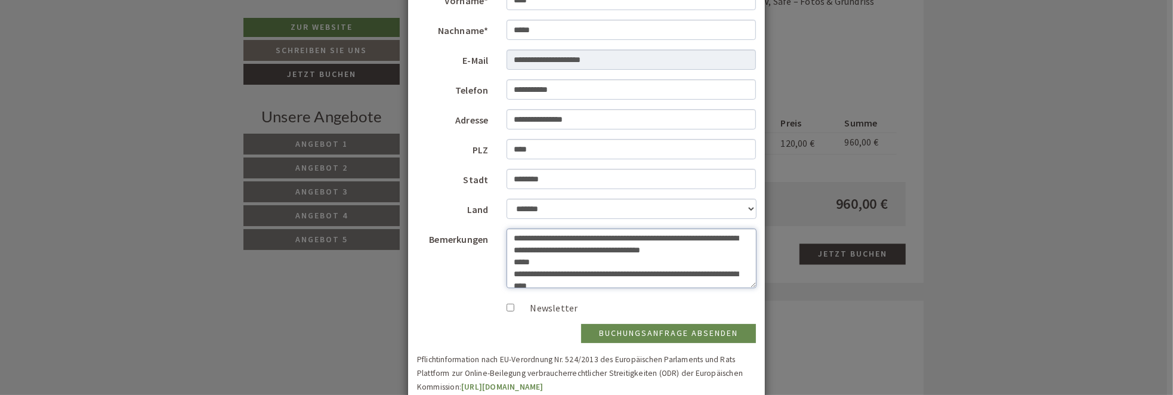
click at [604, 282] on textarea "**********" at bounding box center [632, 259] width 250 height 60
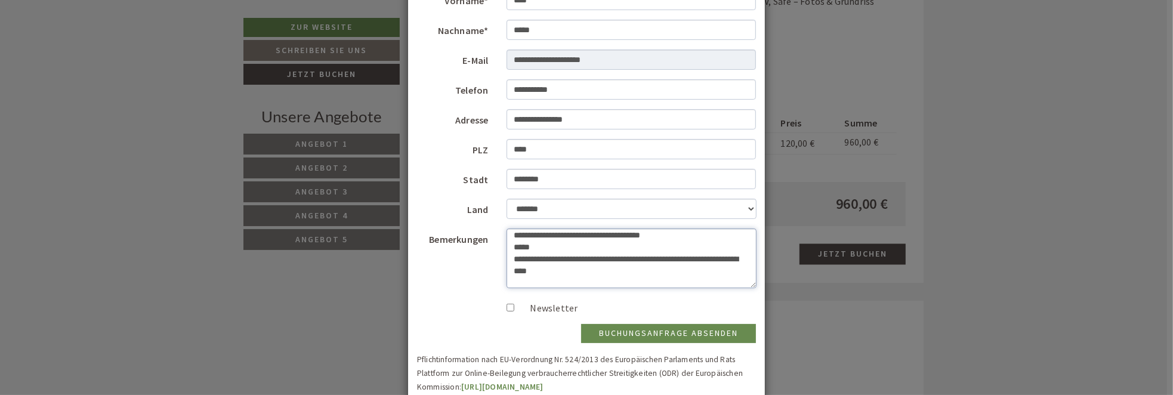
scroll to position [144, 0]
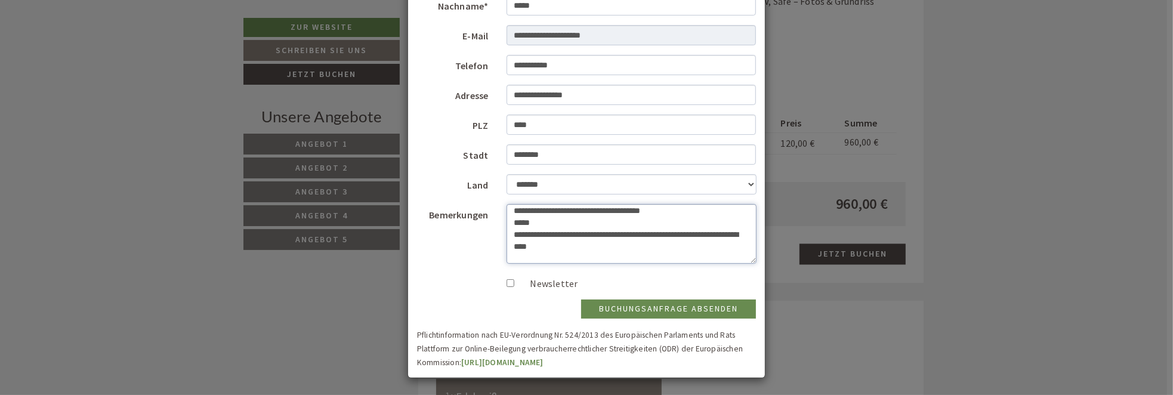
type textarea "**********"
click at [683, 308] on button "Buchungsanfrage absenden" at bounding box center [668, 309] width 175 height 19
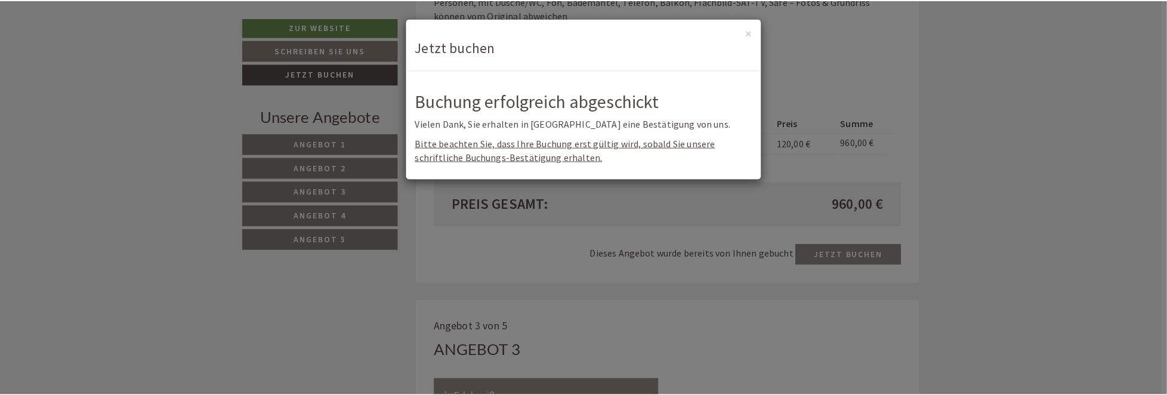
scroll to position [0, 0]
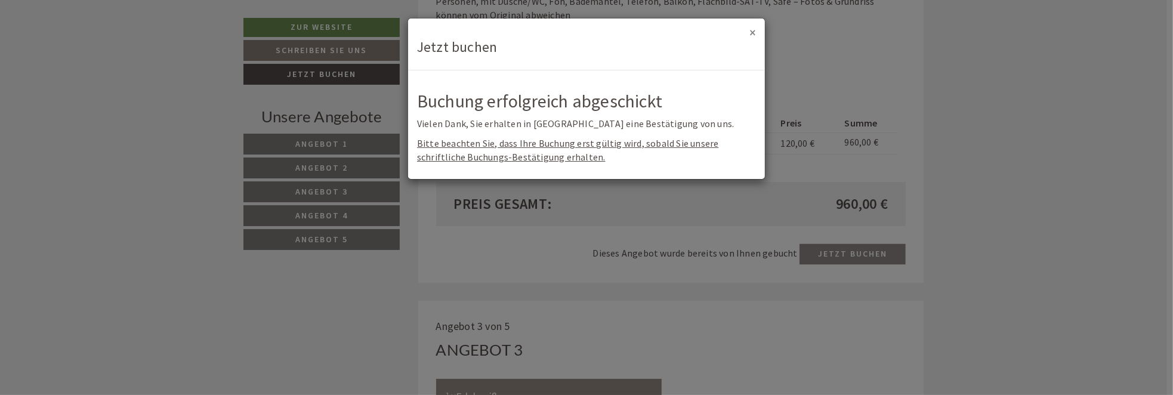
click at [753, 32] on button "×" at bounding box center [753, 32] width 7 height 13
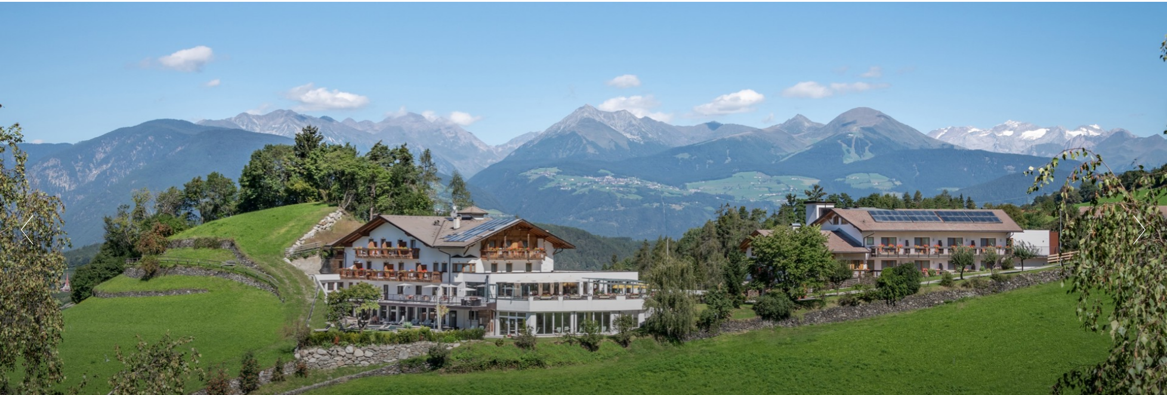
scroll to position [119, 0]
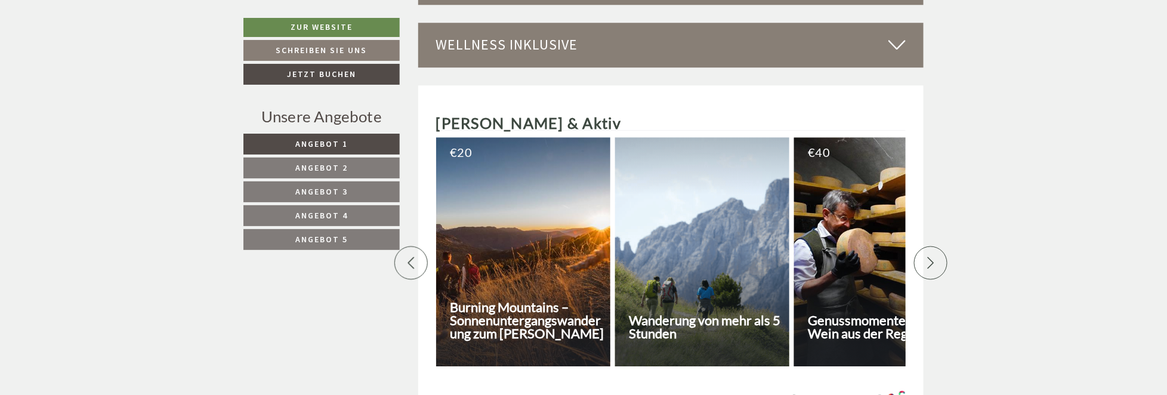
scroll to position [3580, 0]
